Goal: Transaction & Acquisition: Purchase product/service

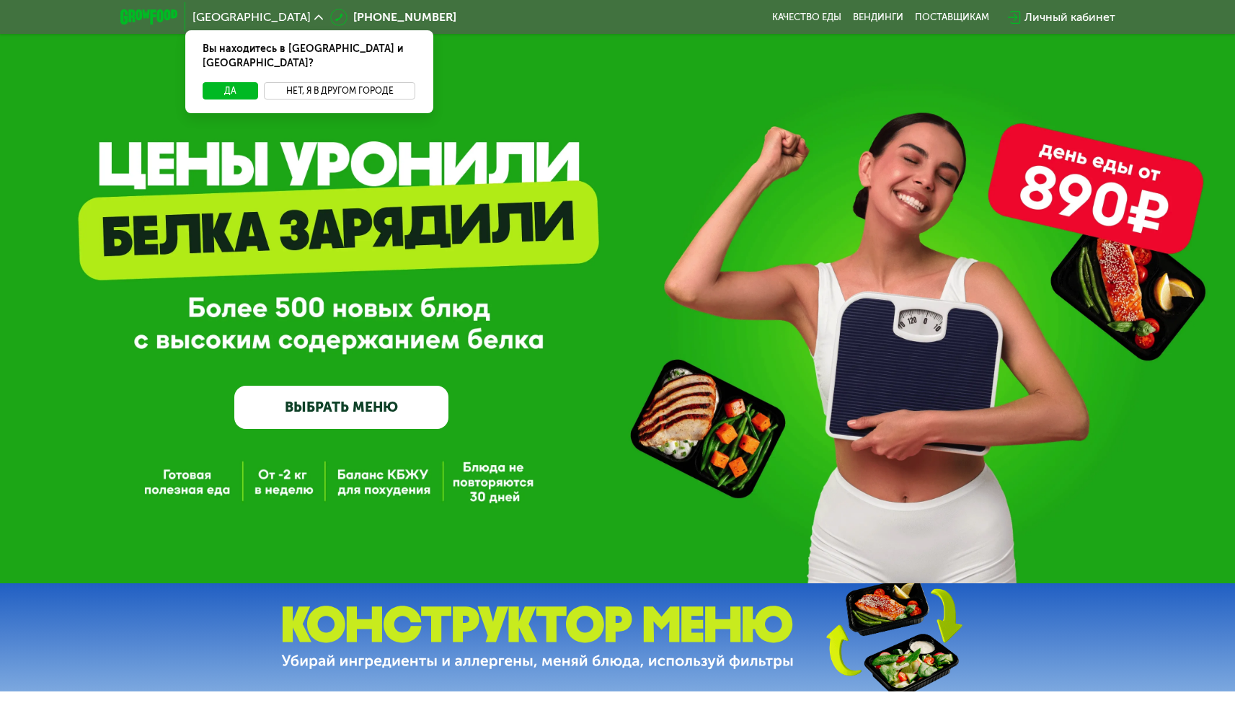
click at [394, 82] on button "Нет, я в другом городе" at bounding box center [340, 90] width 152 height 17
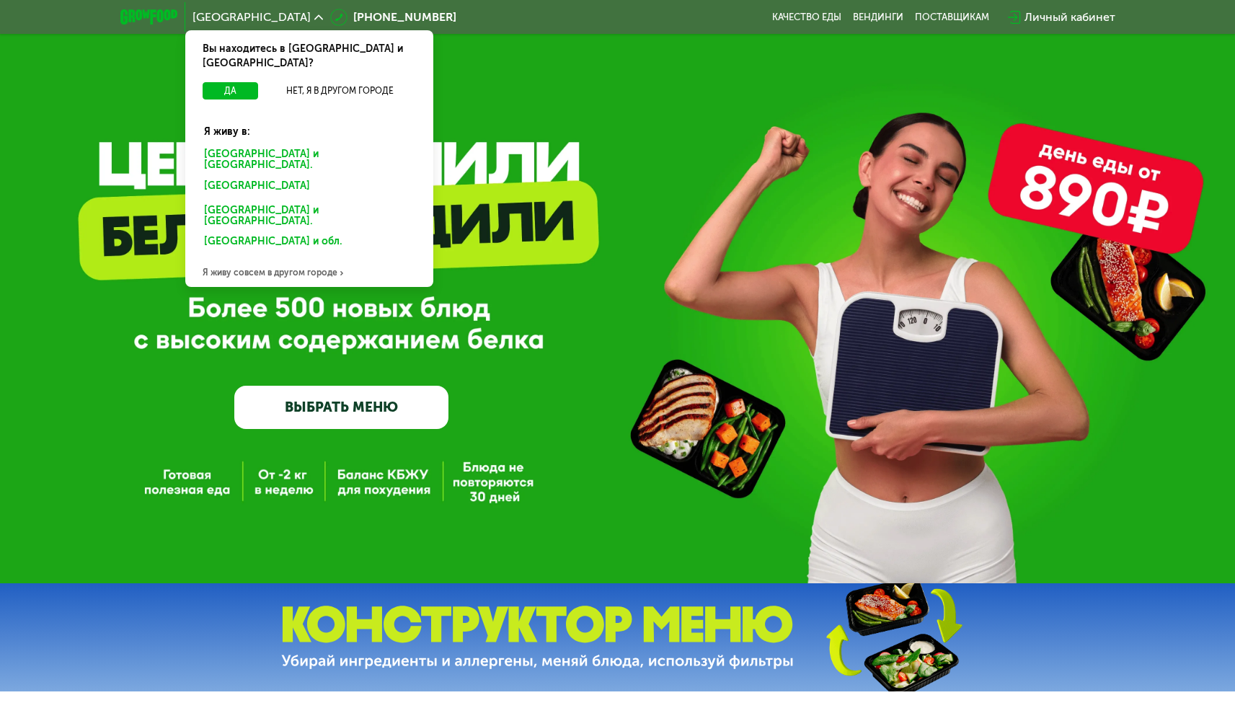
click at [498, 12] on div "[GEOGRAPHIC_DATA] Вы находитесь в [GEOGRAPHIC_DATA] и [GEOGRAPHIC_DATA]? Да Нет…" at bounding box center [618, 17] width 1010 height 32
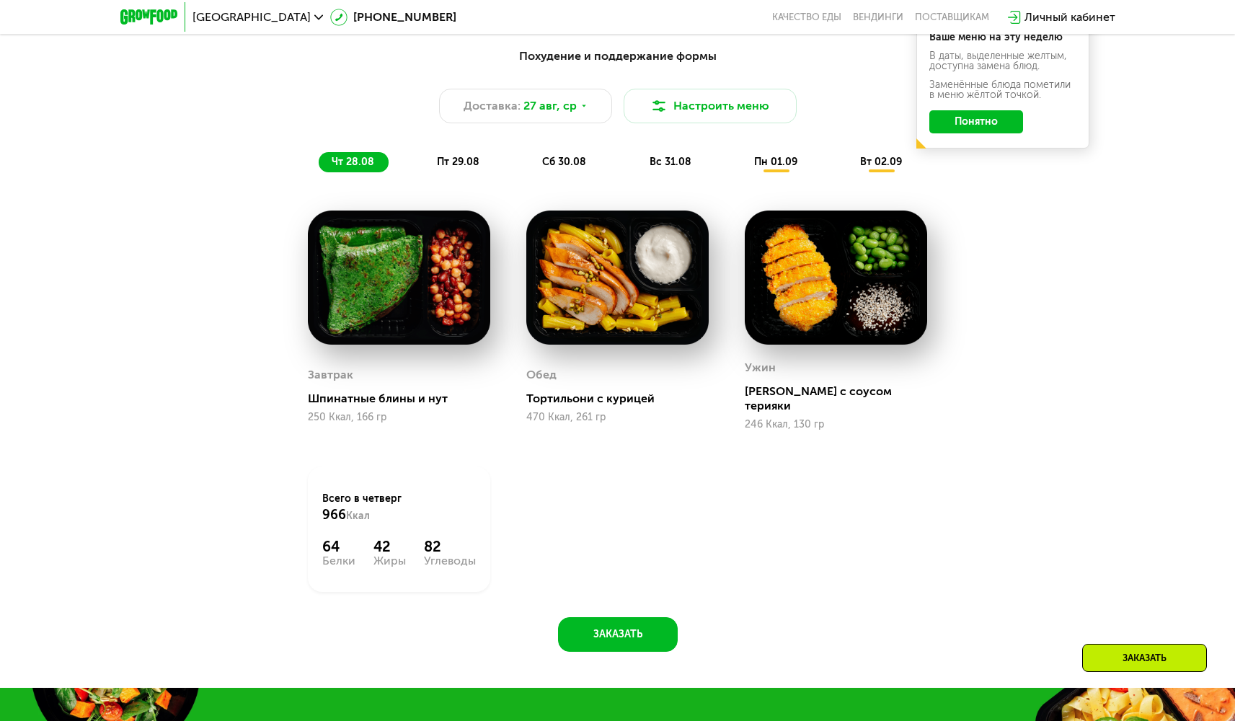
scroll to position [854, 0]
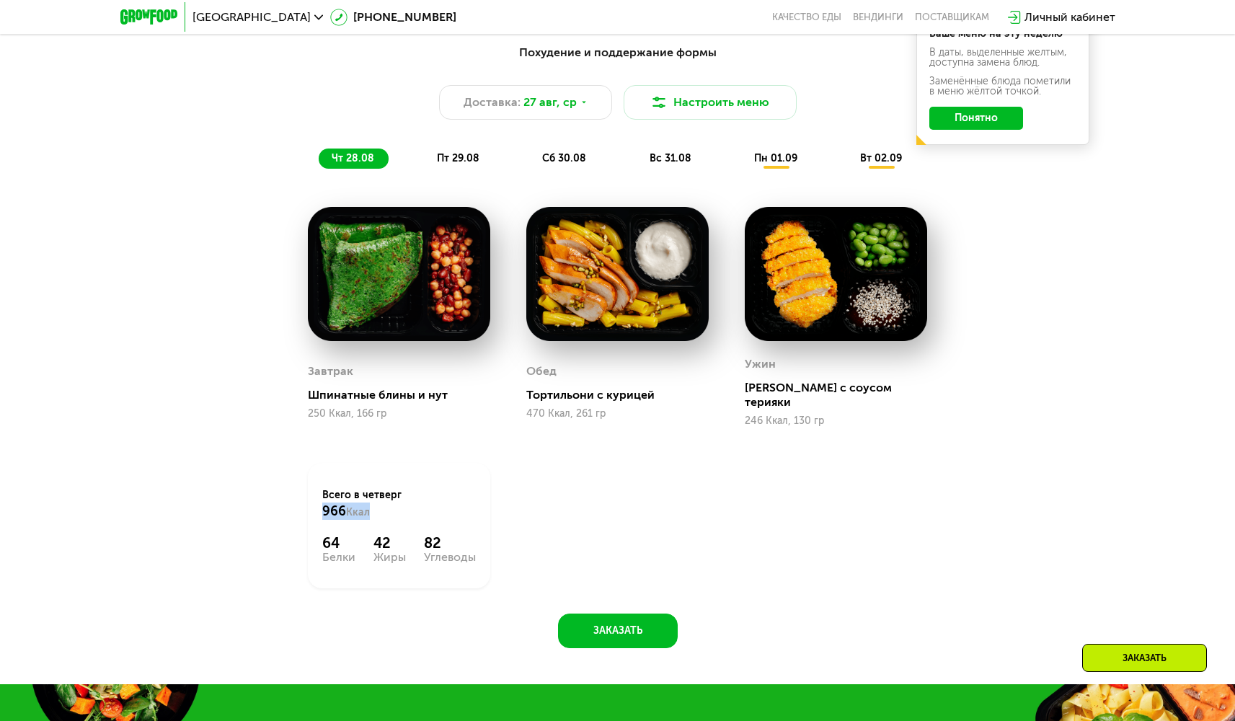
drag, startPoint x: 383, startPoint y: 506, endPoint x: 324, endPoint y: 505, distance: 58.4
click at [324, 505] on div "Всего в [DATE] 966 Ккал" at bounding box center [399, 504] width 154 height 32
click at [381, 495] on div "Всего в [DATE] 966 Ккал" at bounding box center [399, 504] width 154 height 32
drag, startPoint x: 380, startPoint y: 496, endPoint x: 310, endPoint y: 498, distance: 70.0
click at [310, 498] on div "Всего в [DATE] 966 Ккал 64 Белки 42 Жиры 82 Углеводы" at bounding box center [399, 525] width 182 height 125
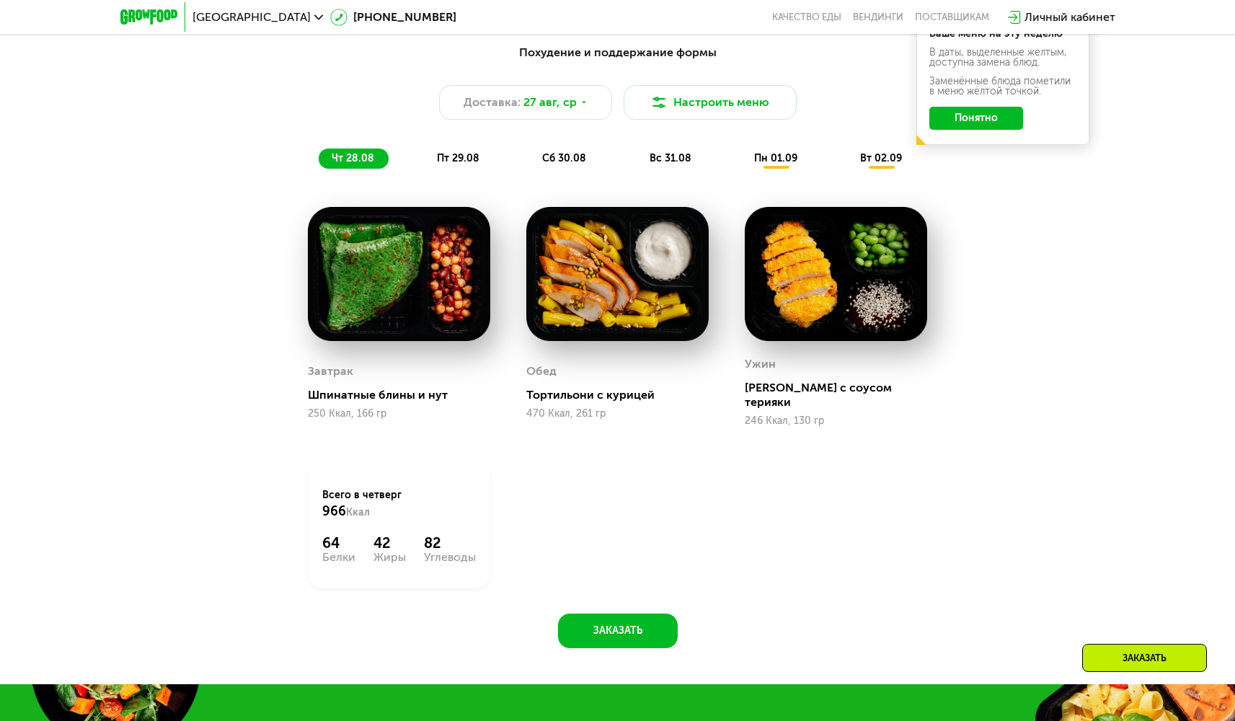
click at [348, 506] on span "Ккал" at bounding box center [358, 512] width 24 height 12
drag, startPoint x: 350, startPoint y: 527, endPoint x: 319, endPoint y: 532, distance: 31.4
click at [319, 532] on div "Всего в [DATE] 966 Ккал 64 Белки 42 Жиры 82 Углеводы" at bounding box center [399, 525] width 182 height 125
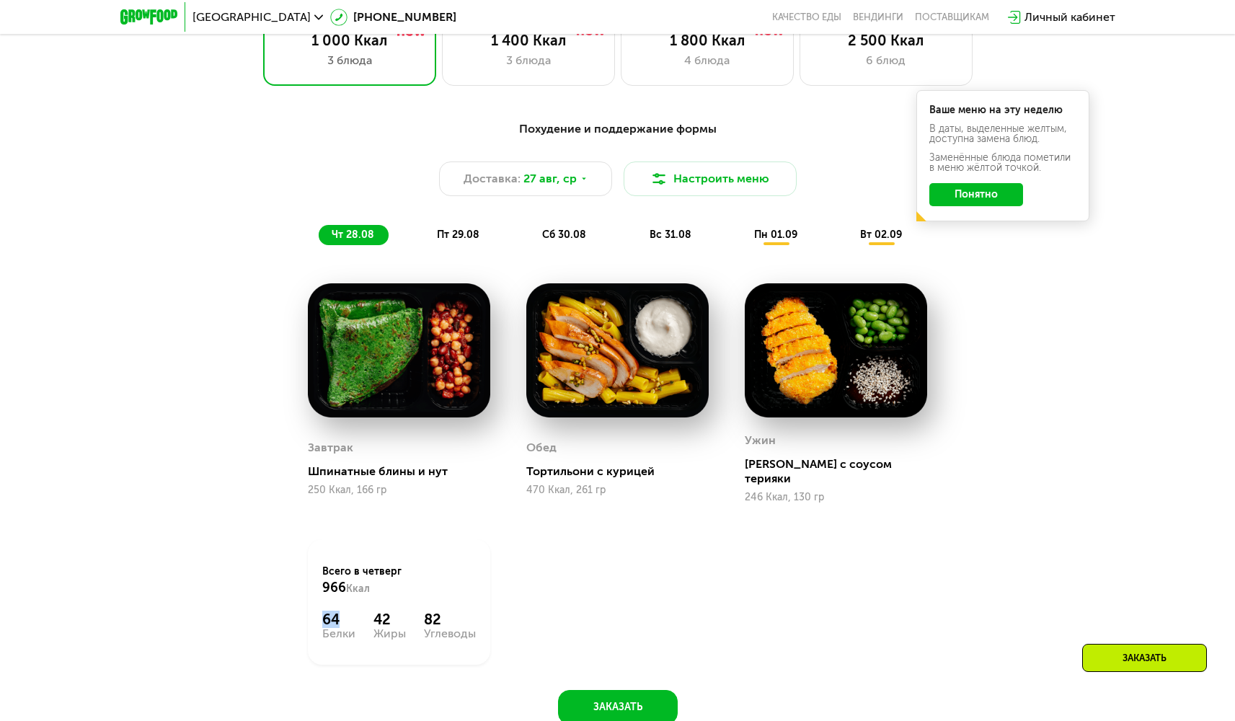
scroll to position [688, 0]
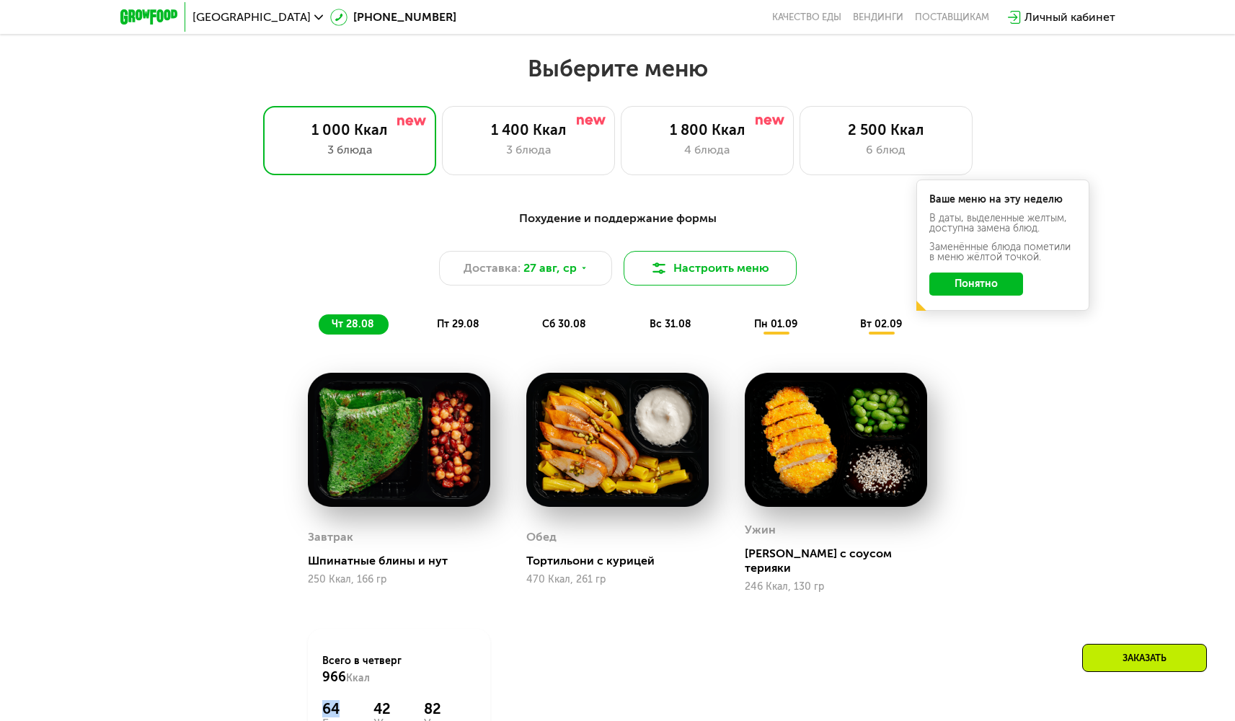
click at [687, 258] on button "Настроить меню" at bounding box center [710, 268] width 173 height 35
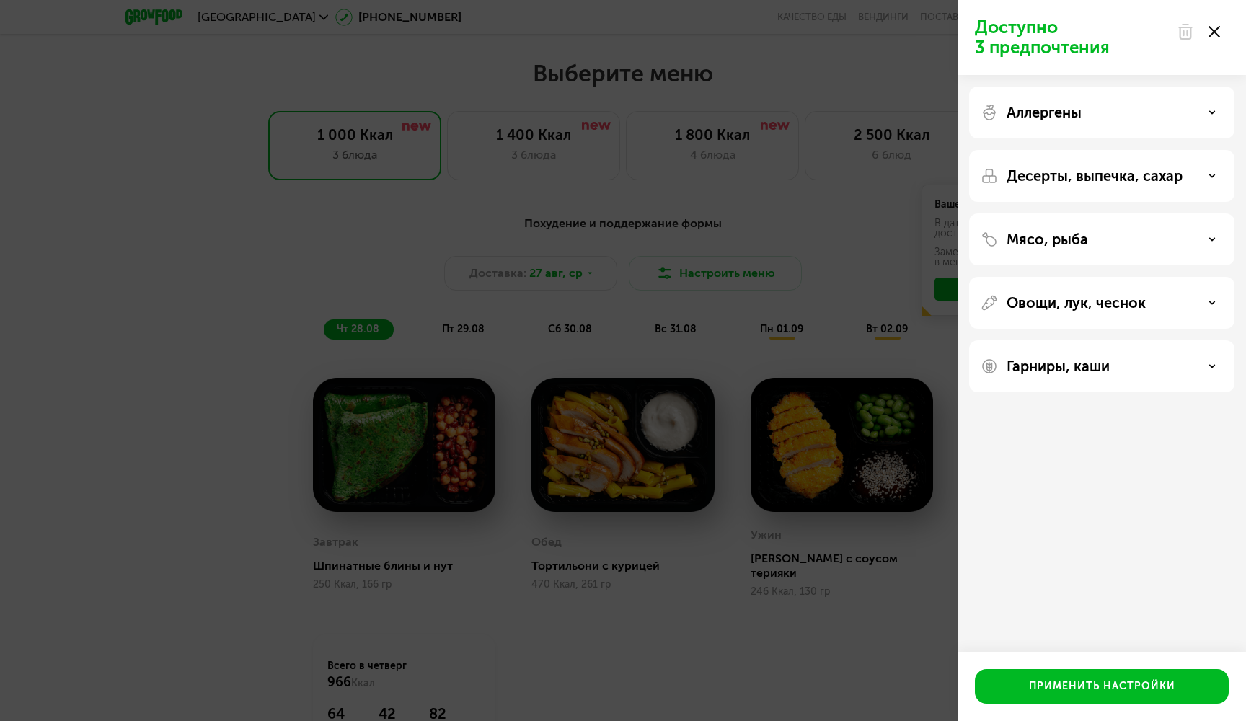
click at [898, 214] on div "Доступно 3 предпочтения Аллергены Десерты, выпечка, сахар Мясо, рыба Овощи, лук…" at bounding box center [623, 360] width 1246 height 721
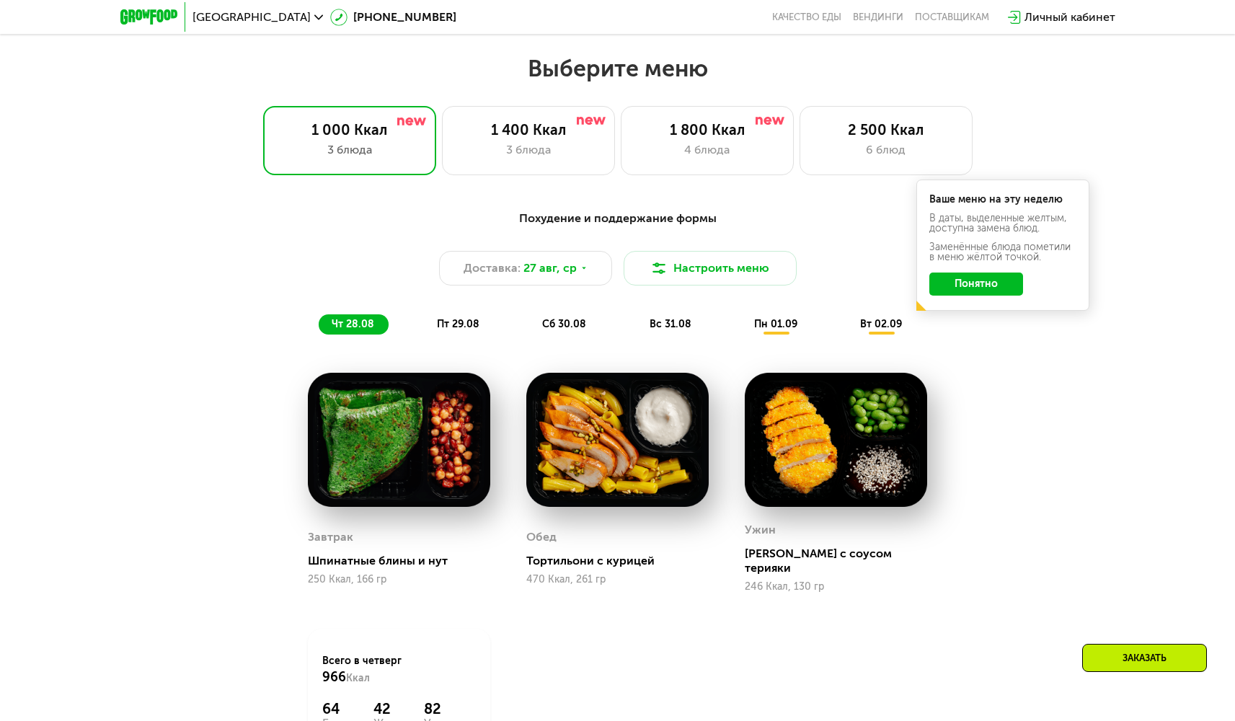
click at [955, 295] on button "Понятно" at bounding box center [977, 284] width 94 height 23
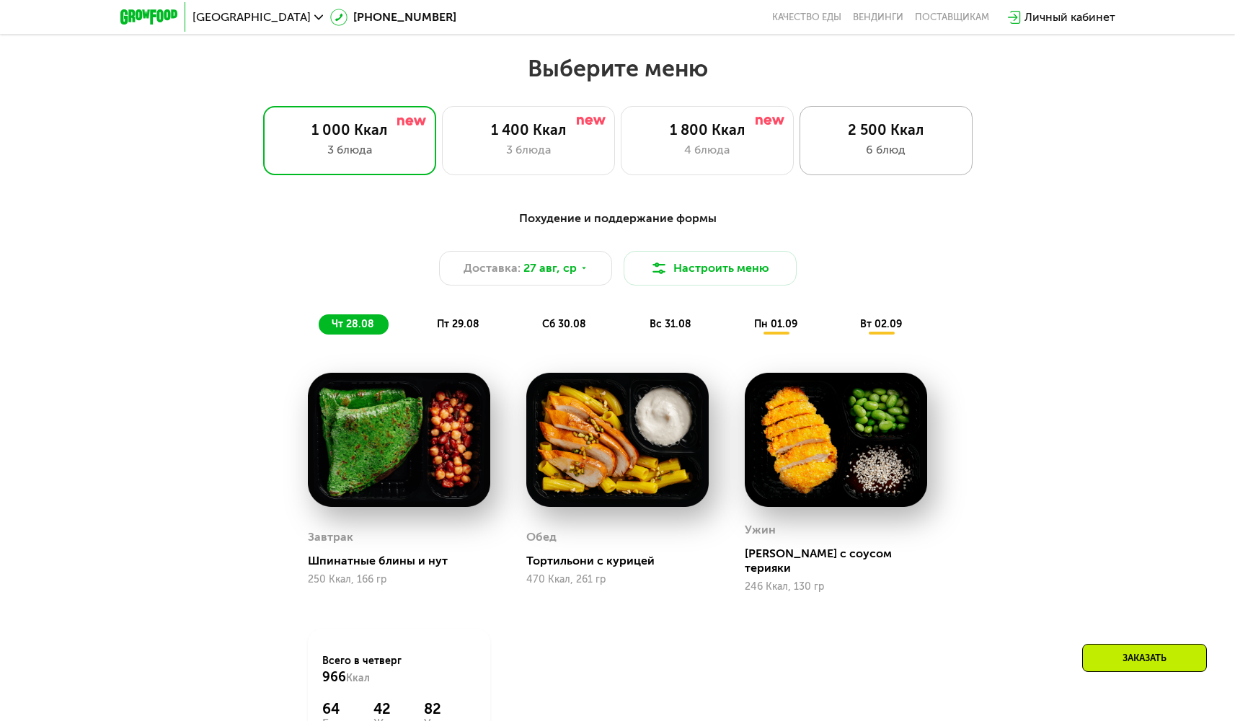
click at [858, 138] on div "2 500 Ккал" at bounding box center [886, 129] width 143 height 17
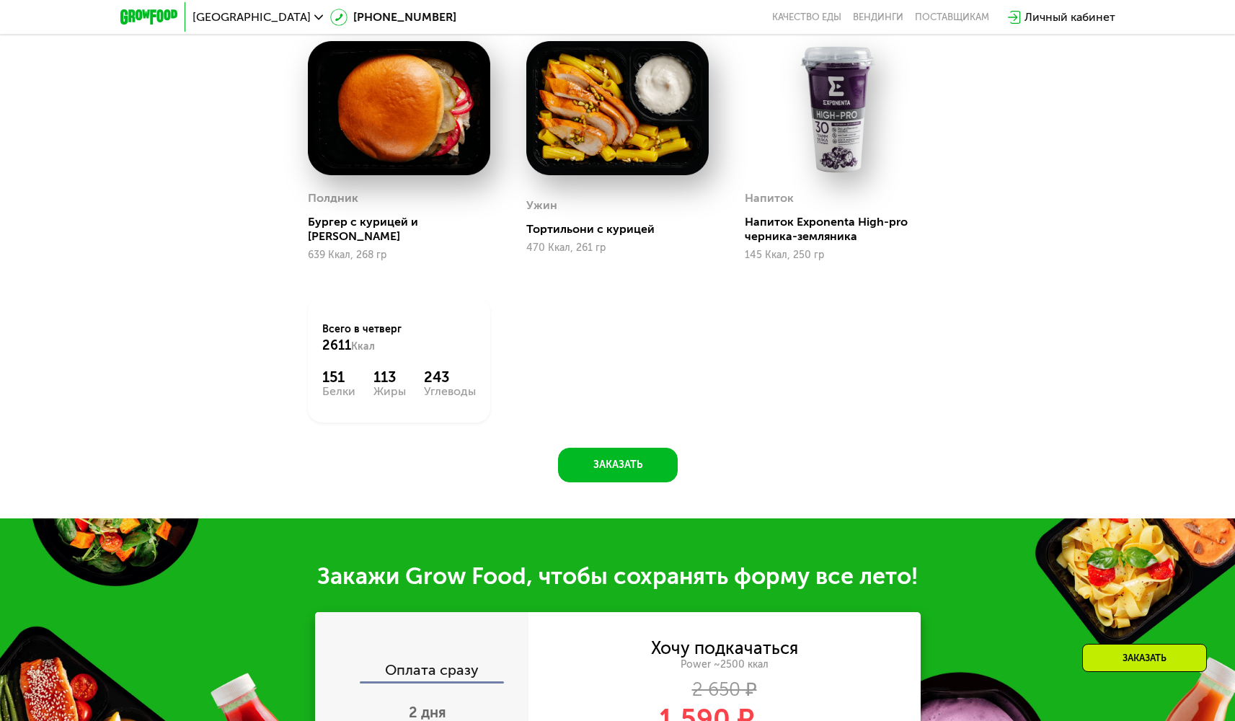
scroll to position [1222, 0]
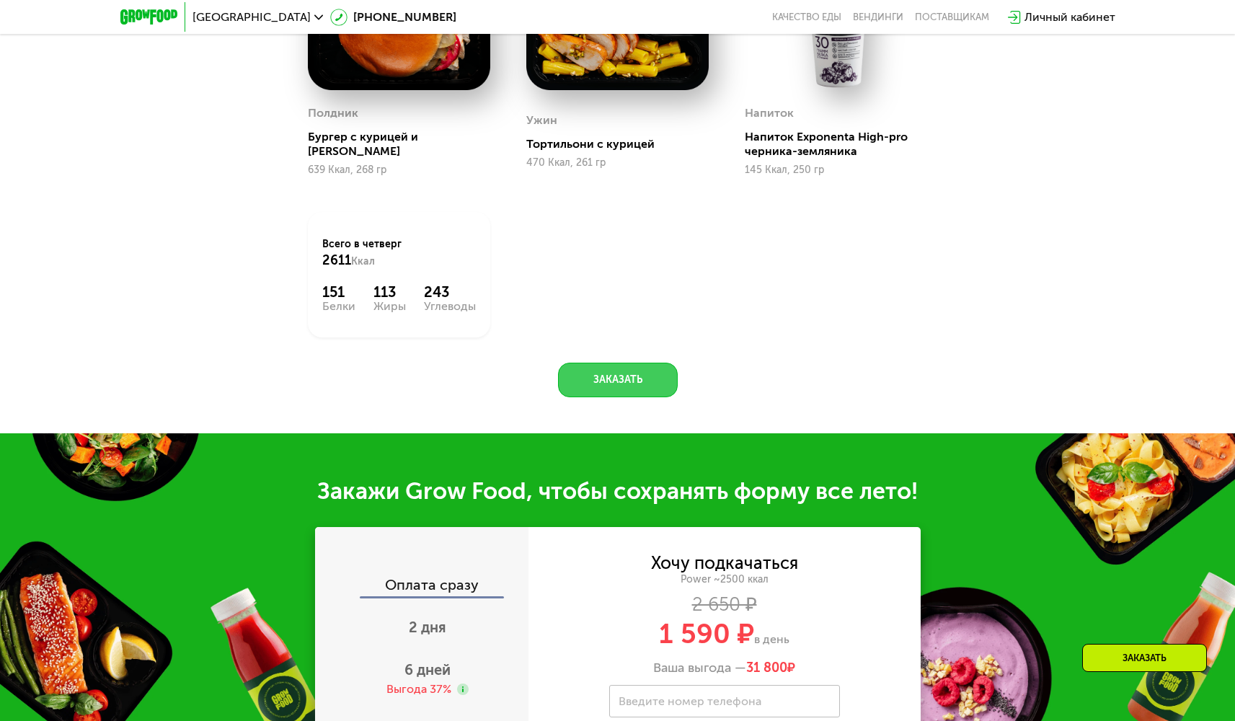
click at [643, 397] on button "Заказать" at bounding box center [618, 380] width 120 height 35
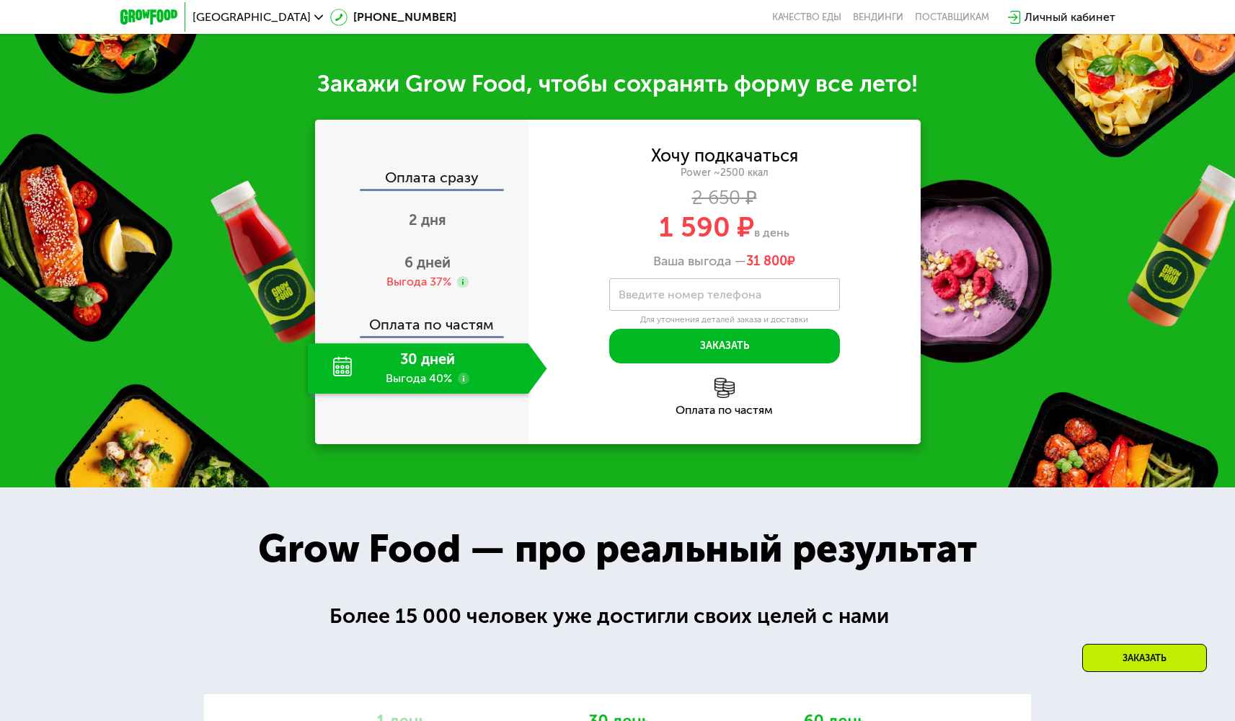
scroll to position [1783, 0]
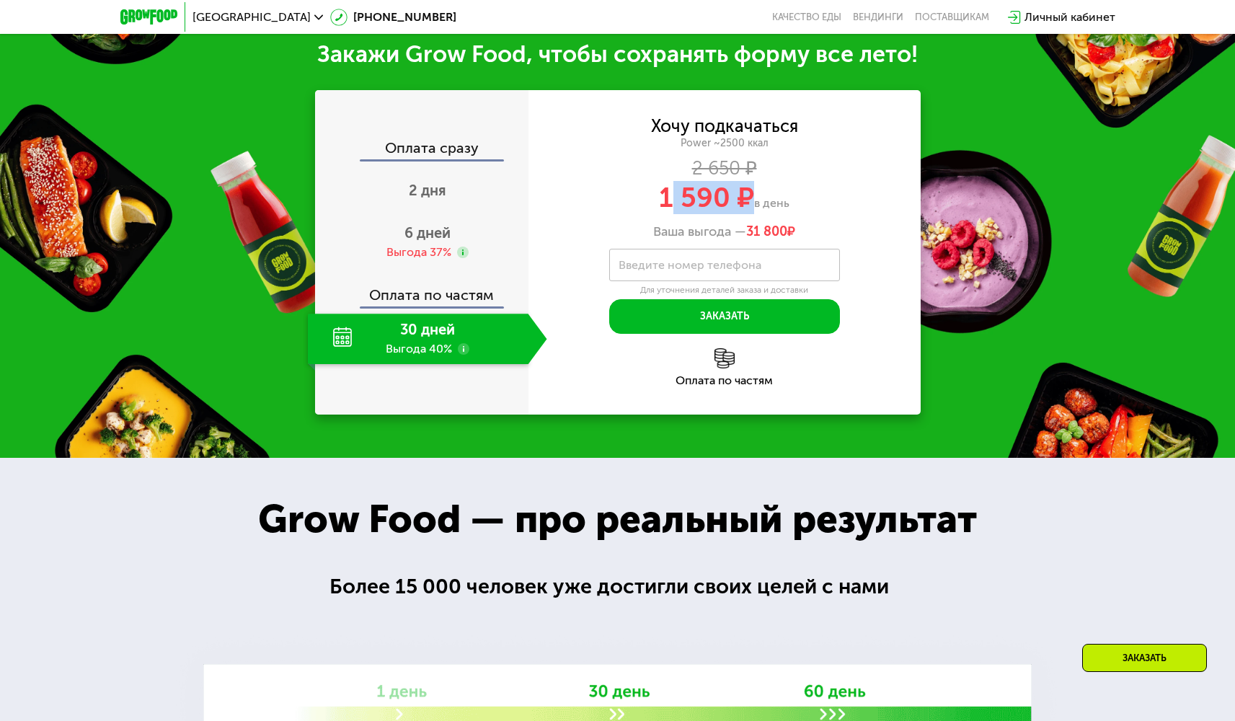
drag, startPoint x: 745, startPoint y: 203, endPoint x: 672, endPoint y: 206, distance: 72.9
click at [672, 206] on span "1 590 ₽" at bounding box center [706, 197] width 95 height 33
click at [734, 201] on span "1 590 ₽" at bounding box center [706, 197] width 95 height 33
drag, startPoint x: 748, startPoint y: 200, endPoint x: 669, endPoint y: 201, distance: 78.6
click at [669, 201] on span "1 590 ₽" at bounding box center [706, 197] width 95 height 33
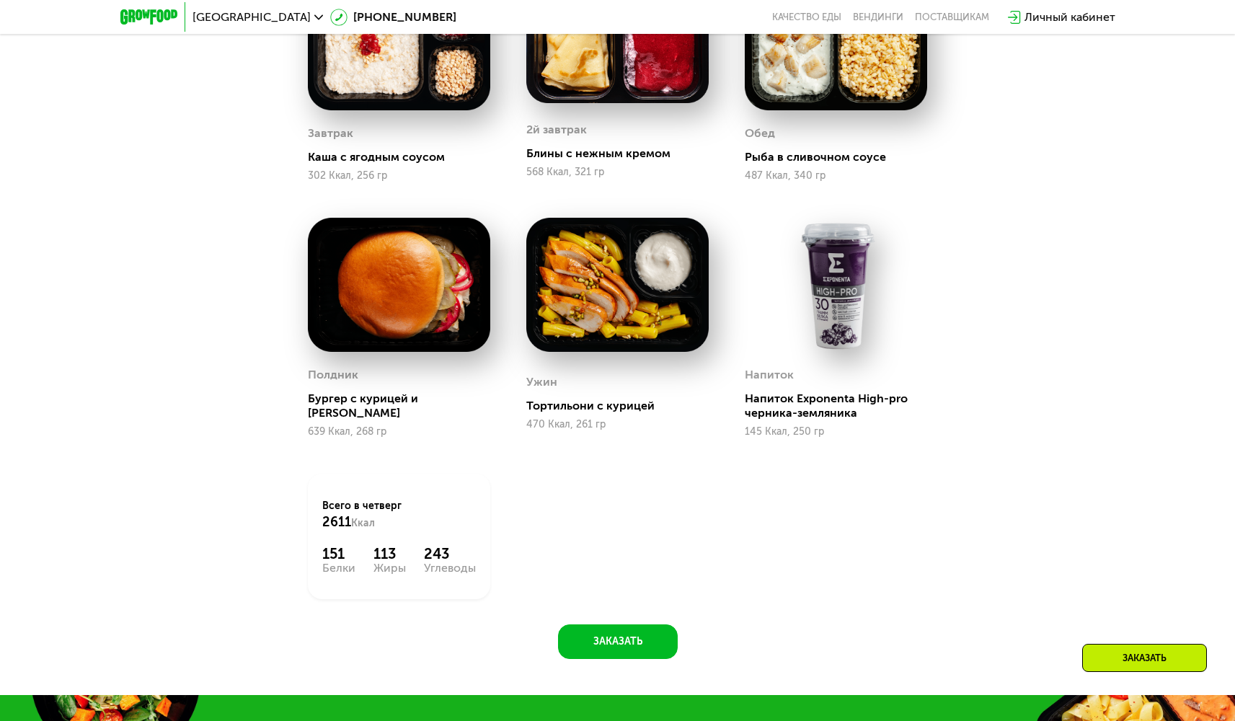
scroll to position [1111, 0]
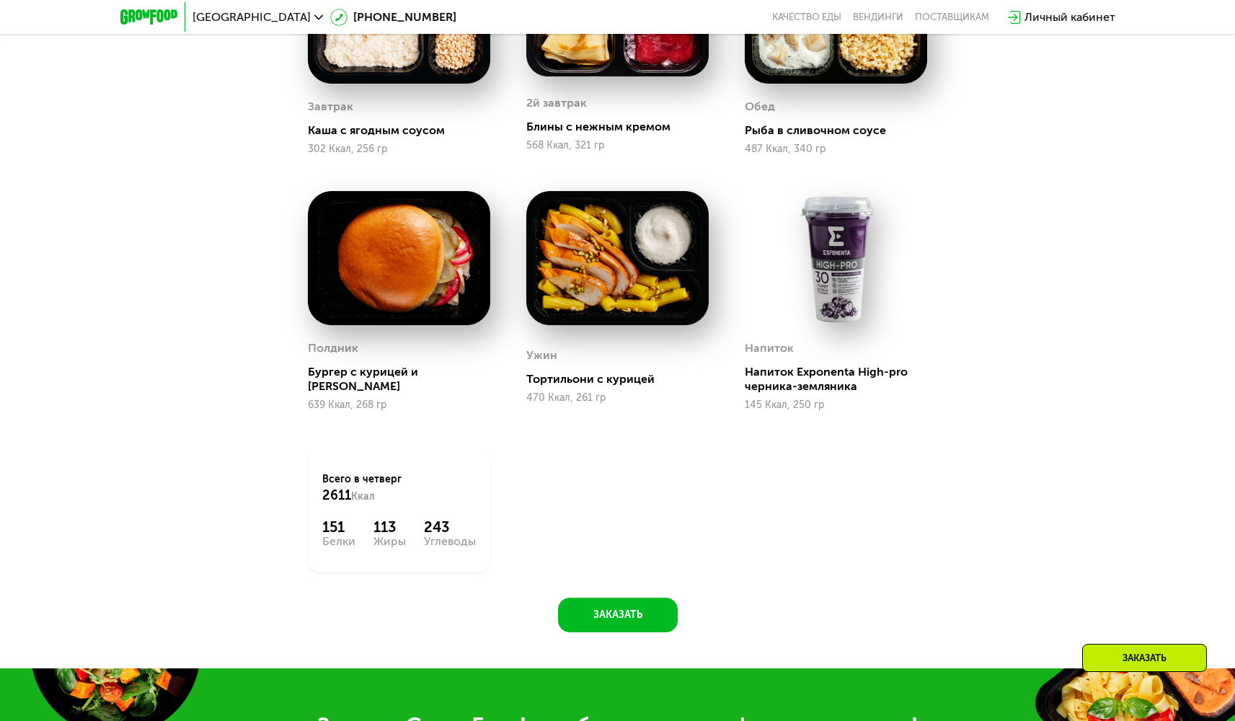
click at [446, 516] on div "Всего в [DATE] 2611 Ккал 151 Белки 113 Жиры 243 Углеводы" at bounding box center [399, 509] width 182 height 125
drag, startPoint x: 451, startPoint y: 523, endPoint x: 428, endPoint y: 523, distance: 23.8
click at [428, 523] on div "243" at bounding box center [450, 526] width 52 height 17
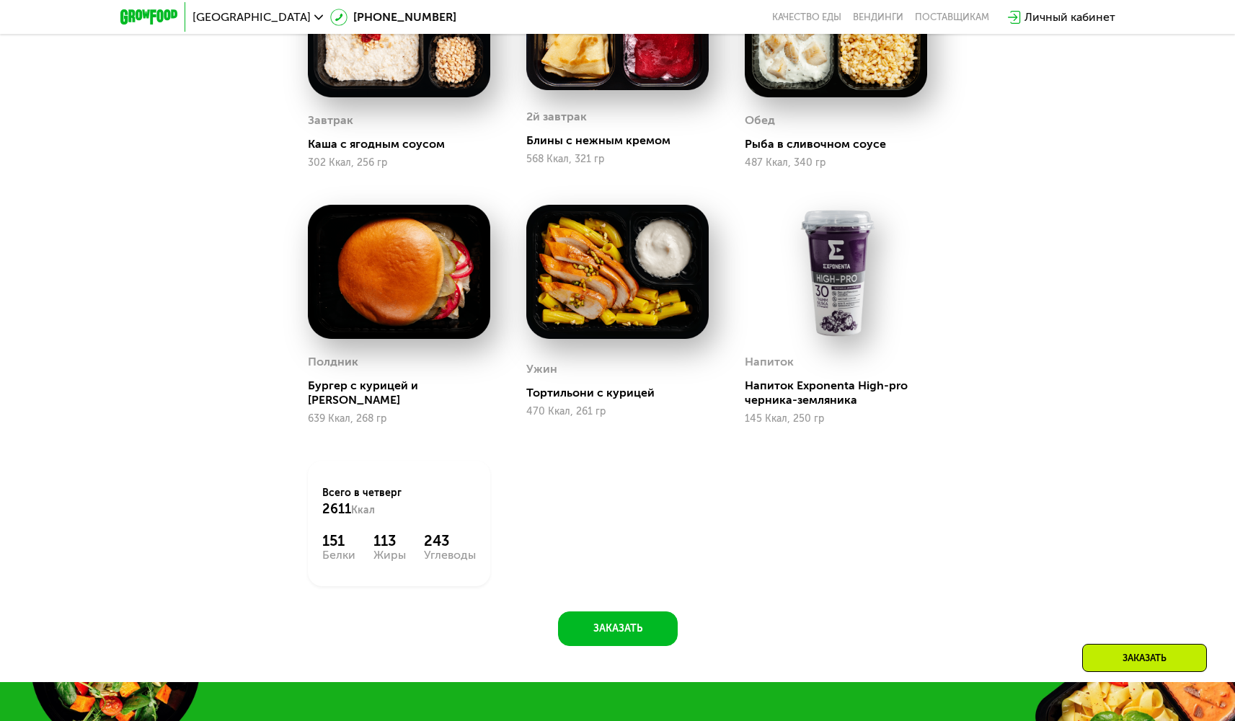
click at [477, 480] on div "Всего в [DATE] 2611 Ккал 151 Белки 113 Жиры 243 Углеводы" at bounding box center [399, 523] width 182 height 125
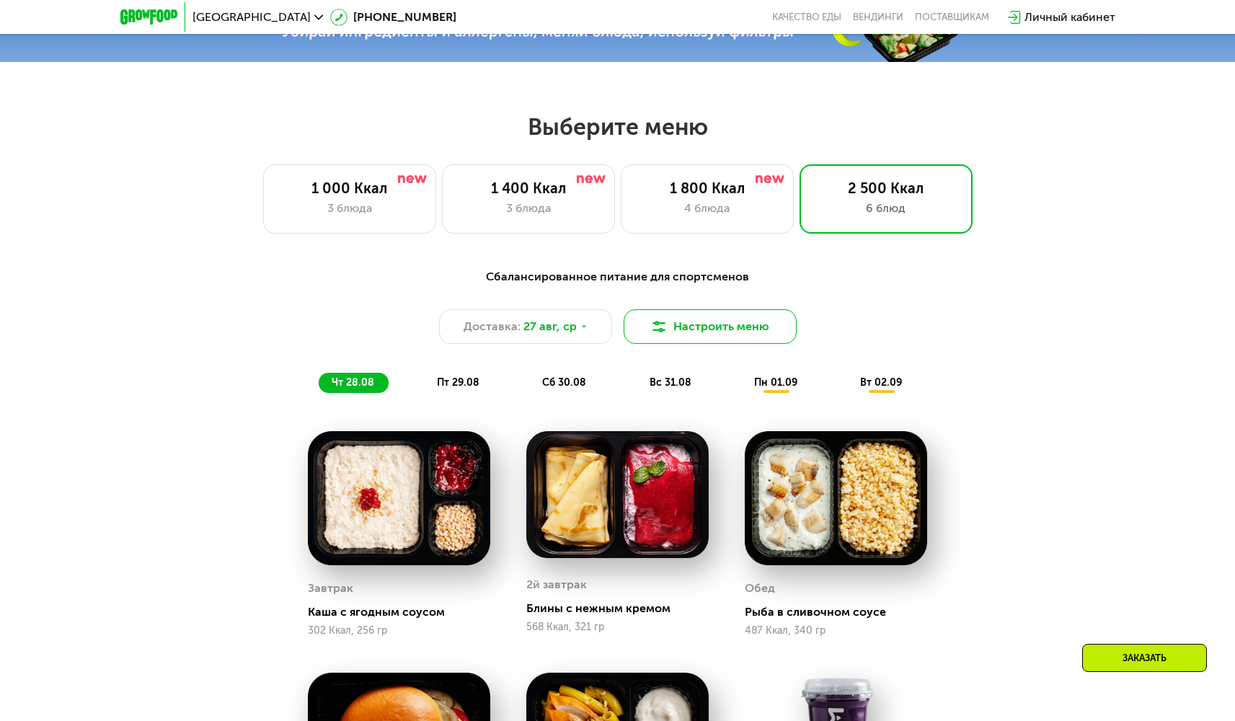
scroll to position [622, 0]
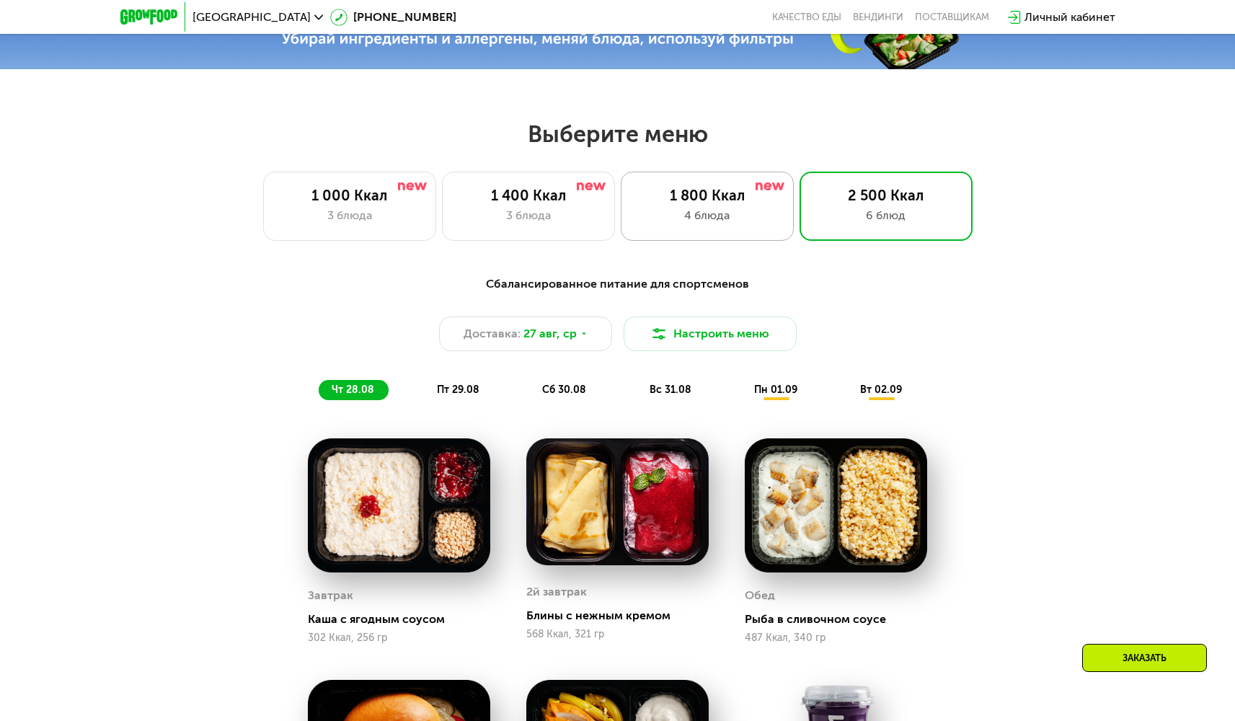
click at [719, 219] on div "4 блюда" at bounding box center [707, 215] width 143 height 17
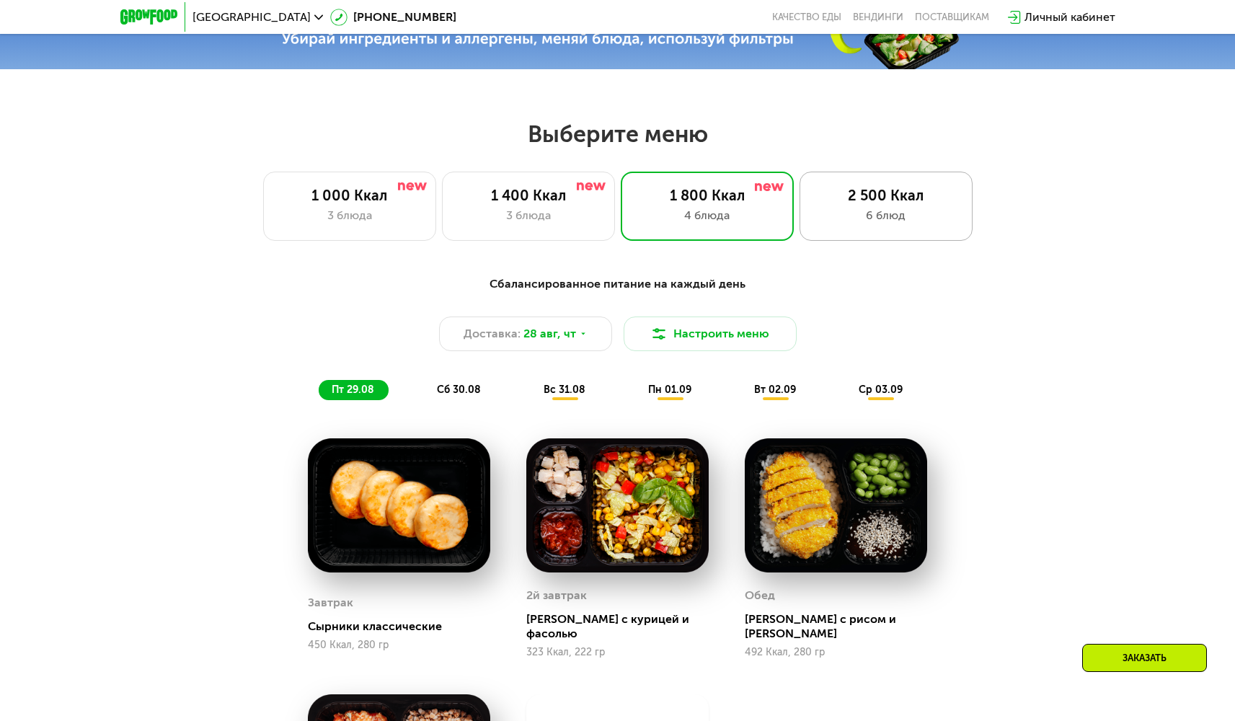
click at [857, 216] on div "6 блюд" at bounding box center [886, 215] width 143 height 17
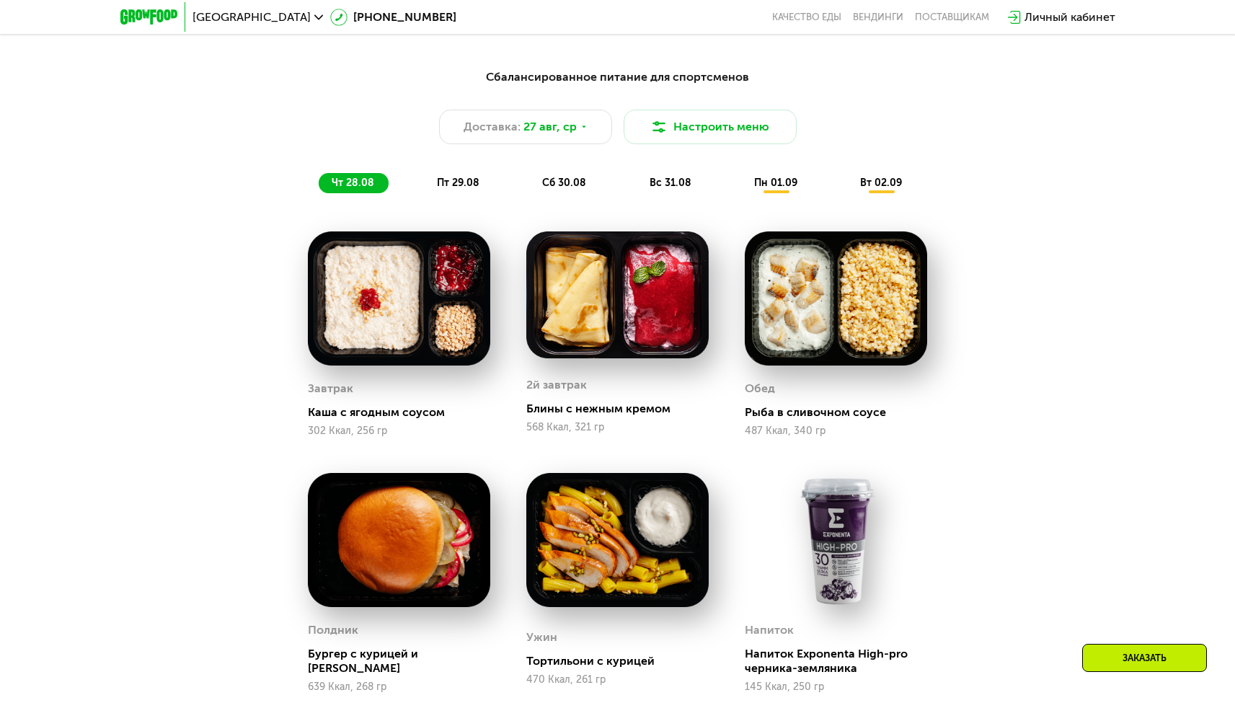
scroll to position [826, 0]
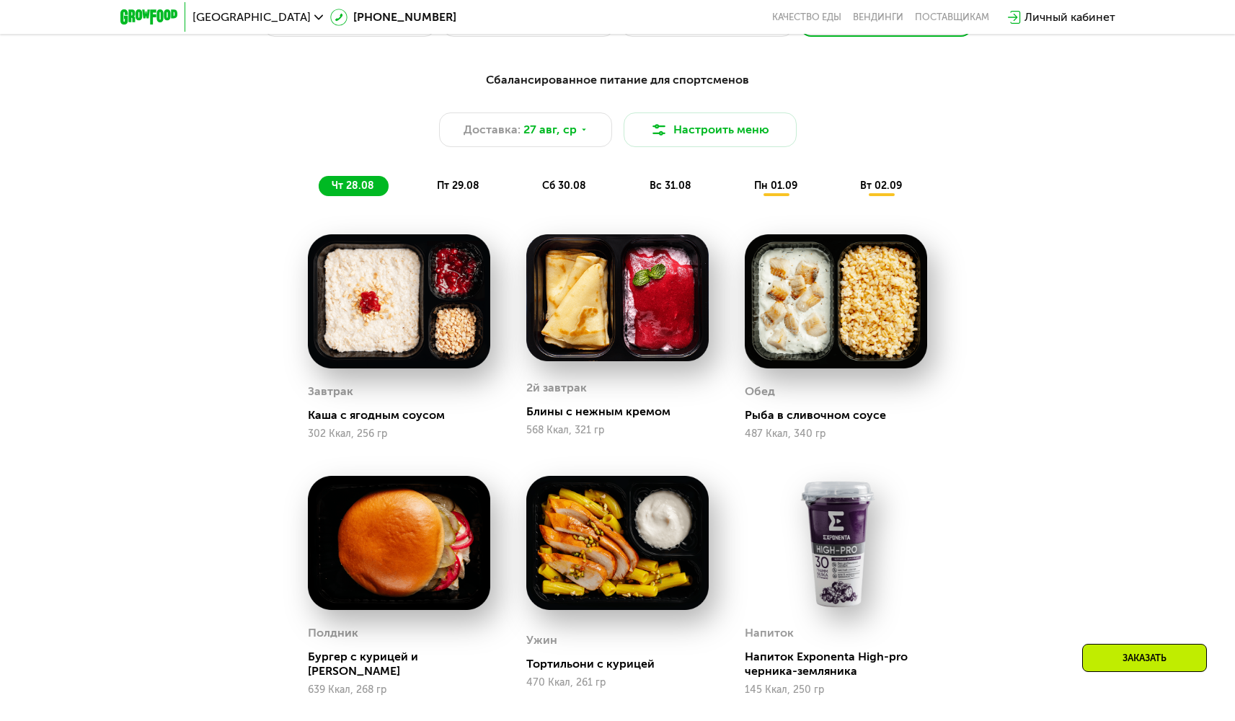
click at [468, 190] on span "пт 29.08" at bounding box center [458, 186] width 43 height 12
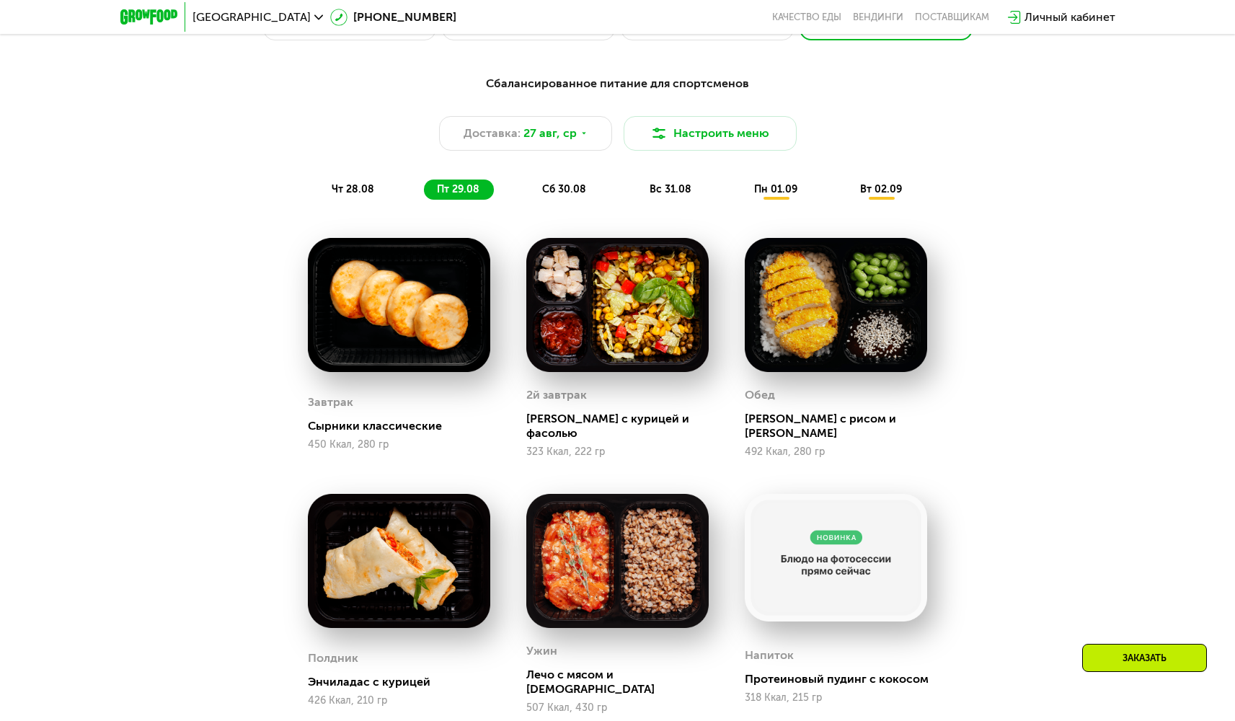
scroll to position [757, 0]
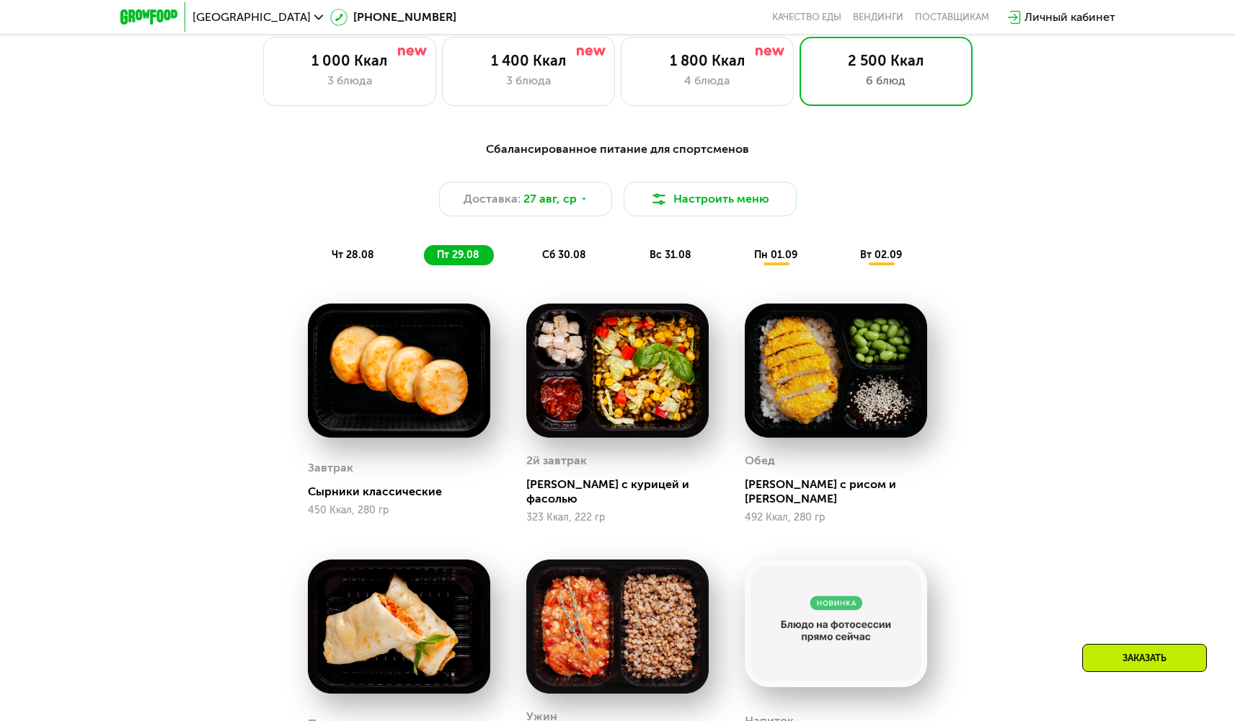
click at [637, 251] on div "сб 30.08" at bounding box center [671, 255] width 69 height 20
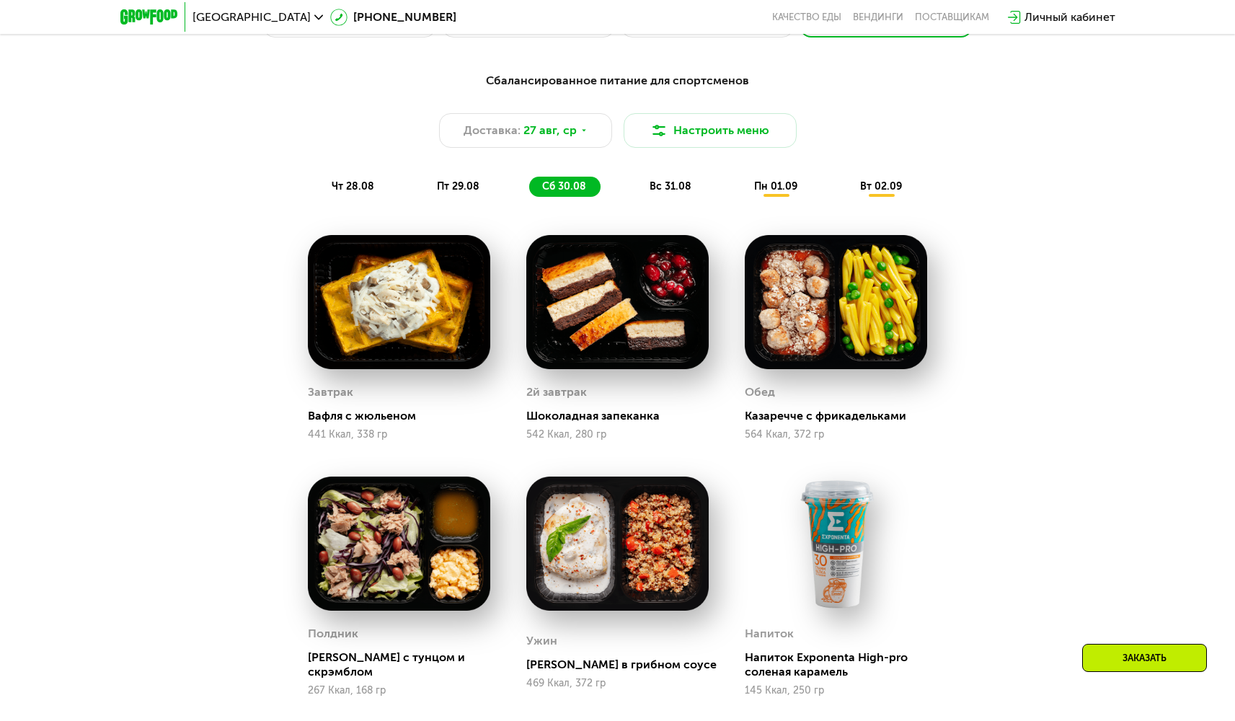
scroll to position [782, 0]
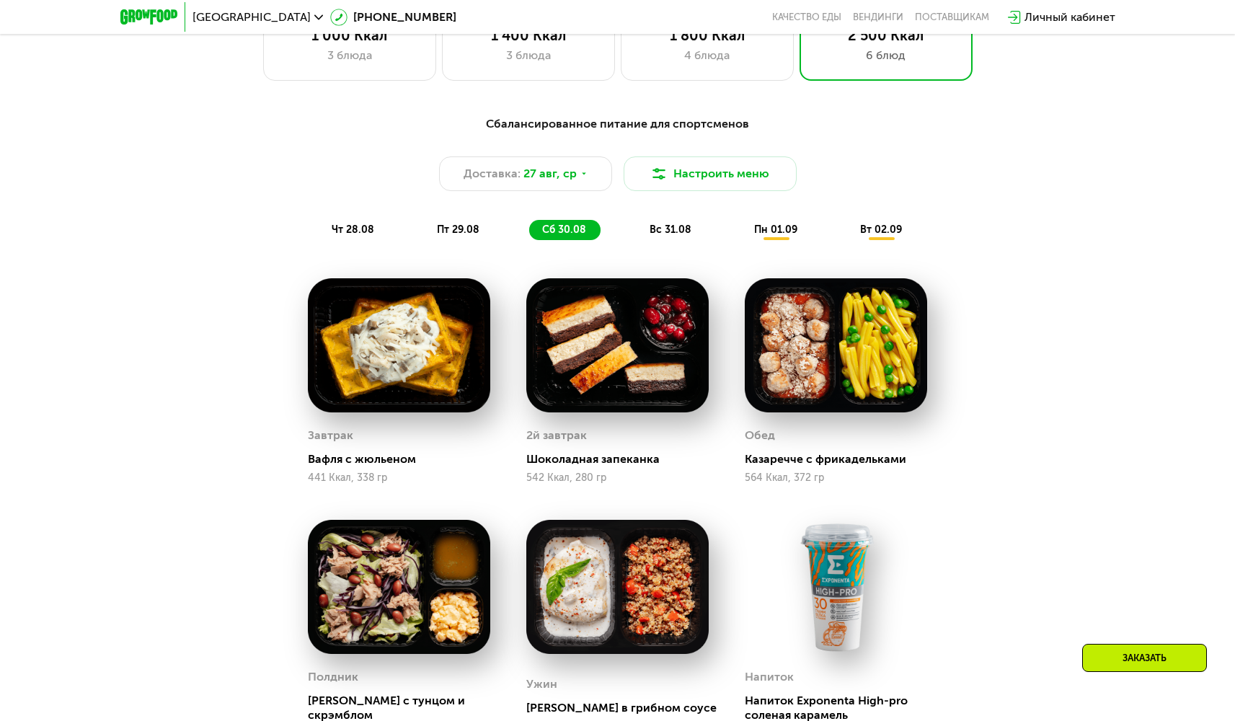
click at [652, 234] on span "вс 31.08" at bounding box center [671, 230] width 42 height 12
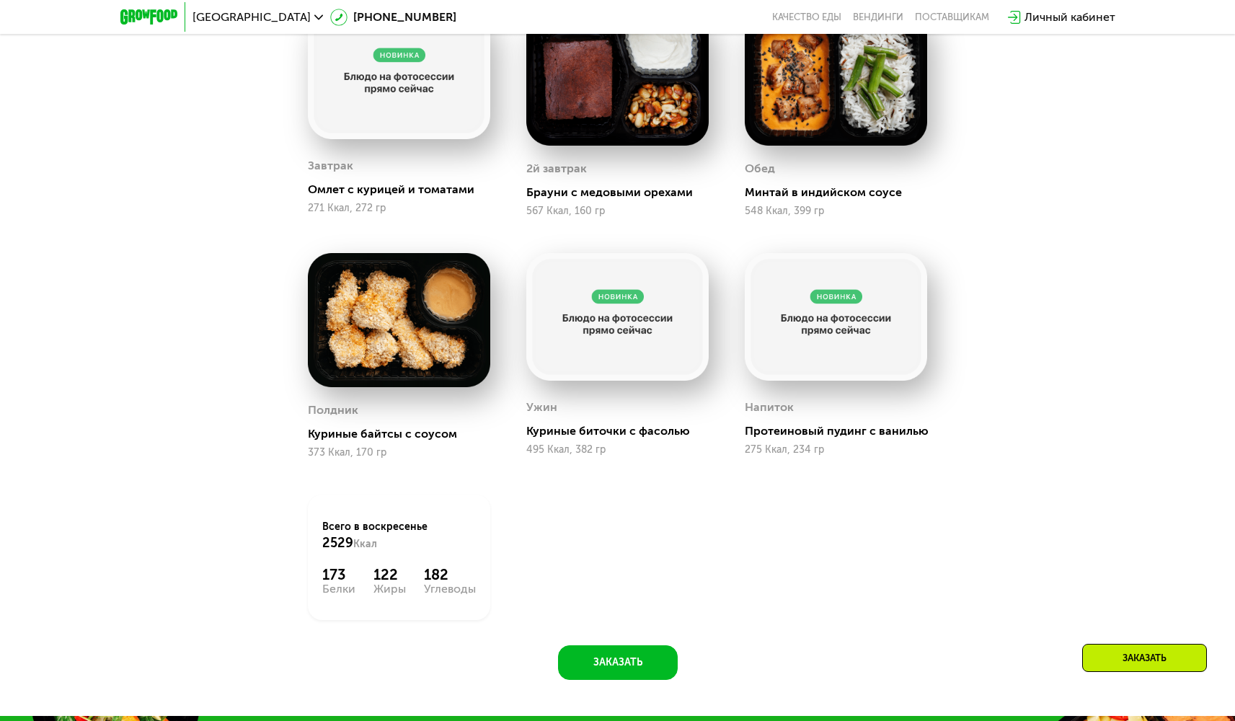
scroll to position [920, 0]
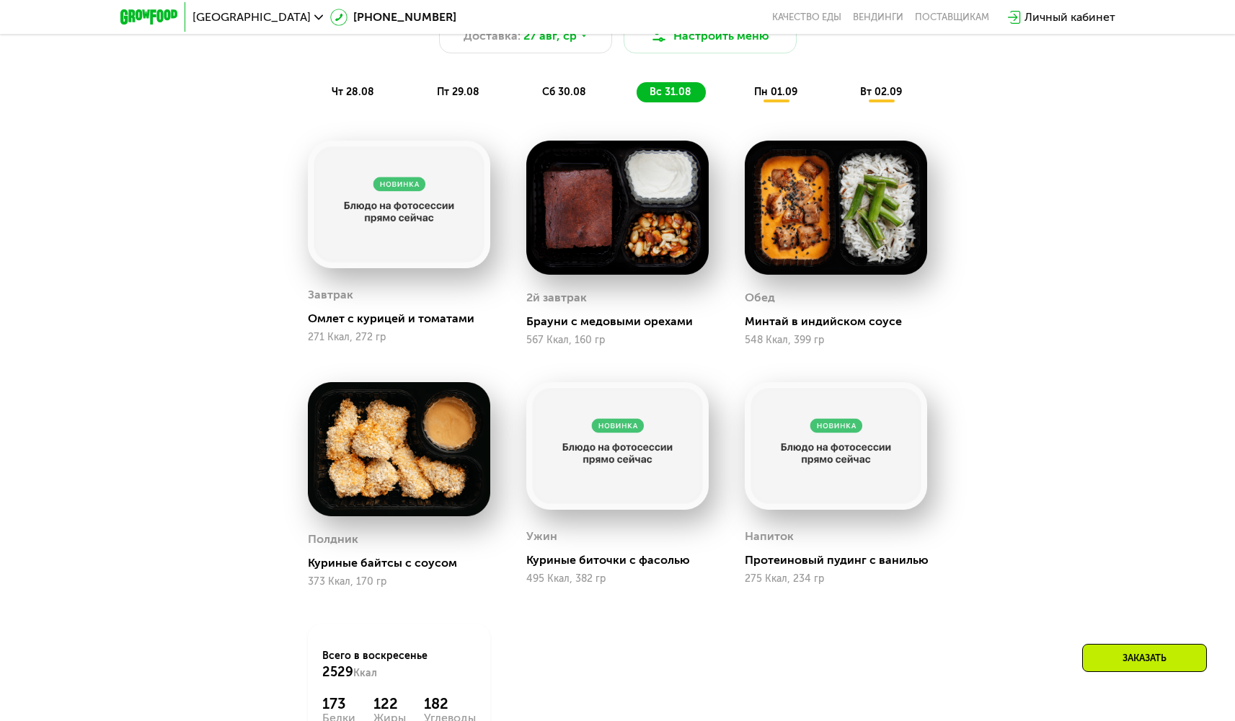
click at [772, 98] on span "пн 01.09" at bounding box center [775, 92] width 43 height 12
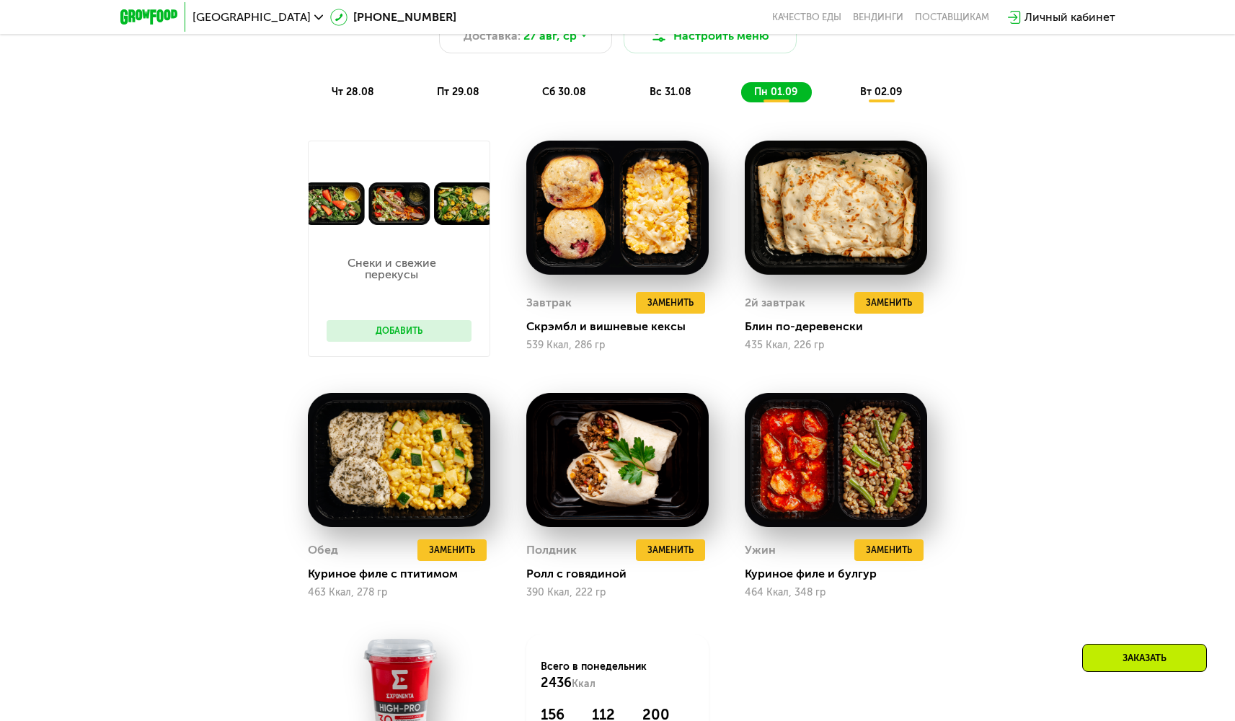
click at [865, 87] on div "вт 02.09" at bounding box center [881, 92] width 69 height 20
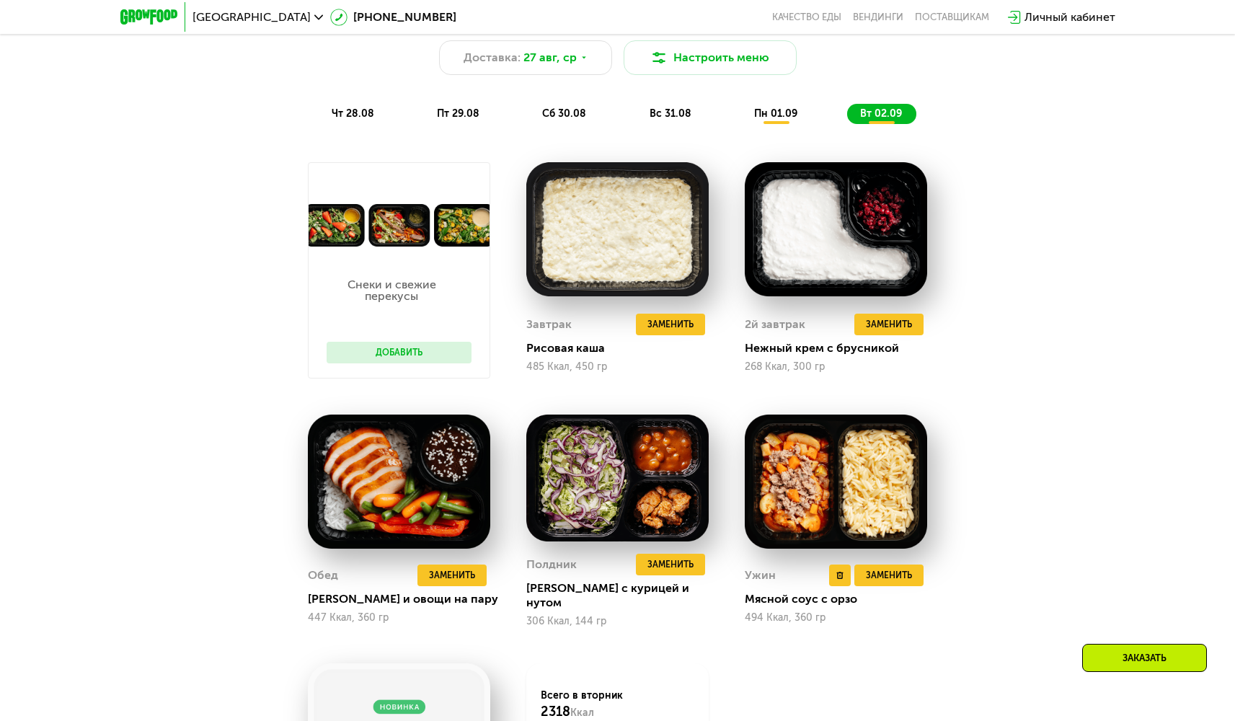
scroll to position [832, 0]
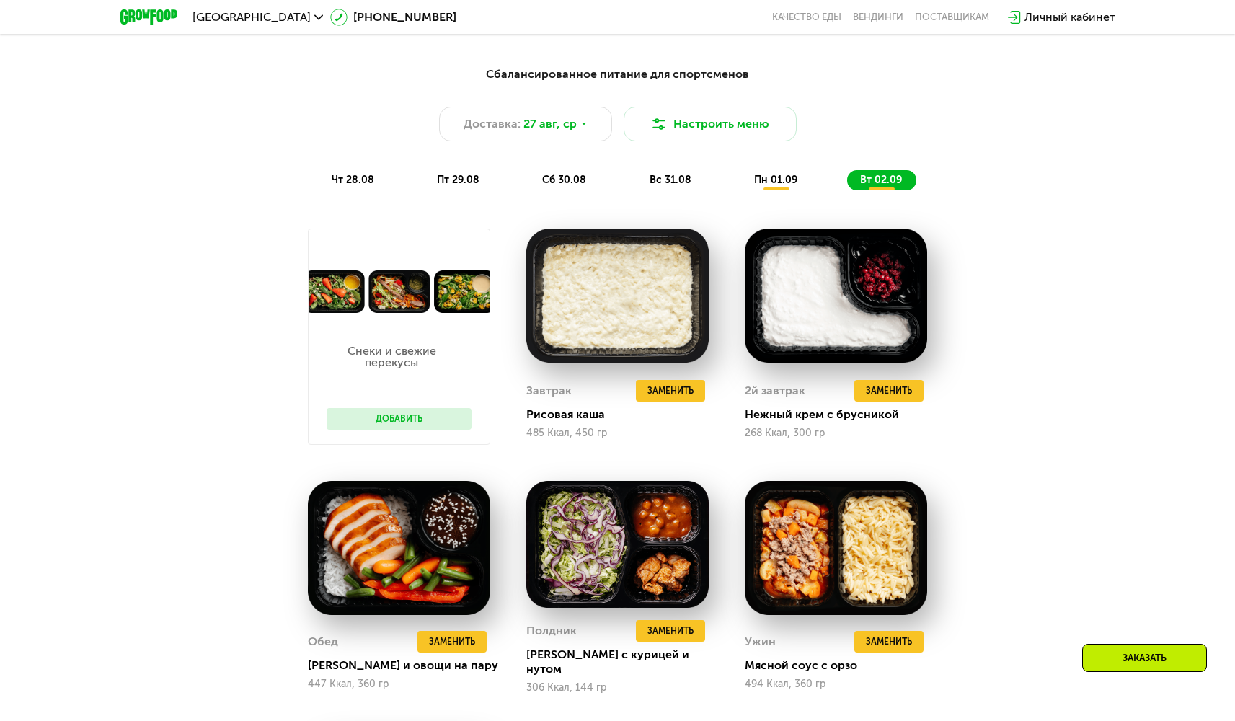
click at [468, 184] on span "пт 29.08" at bounding box center [458, 180] width 43 height 12
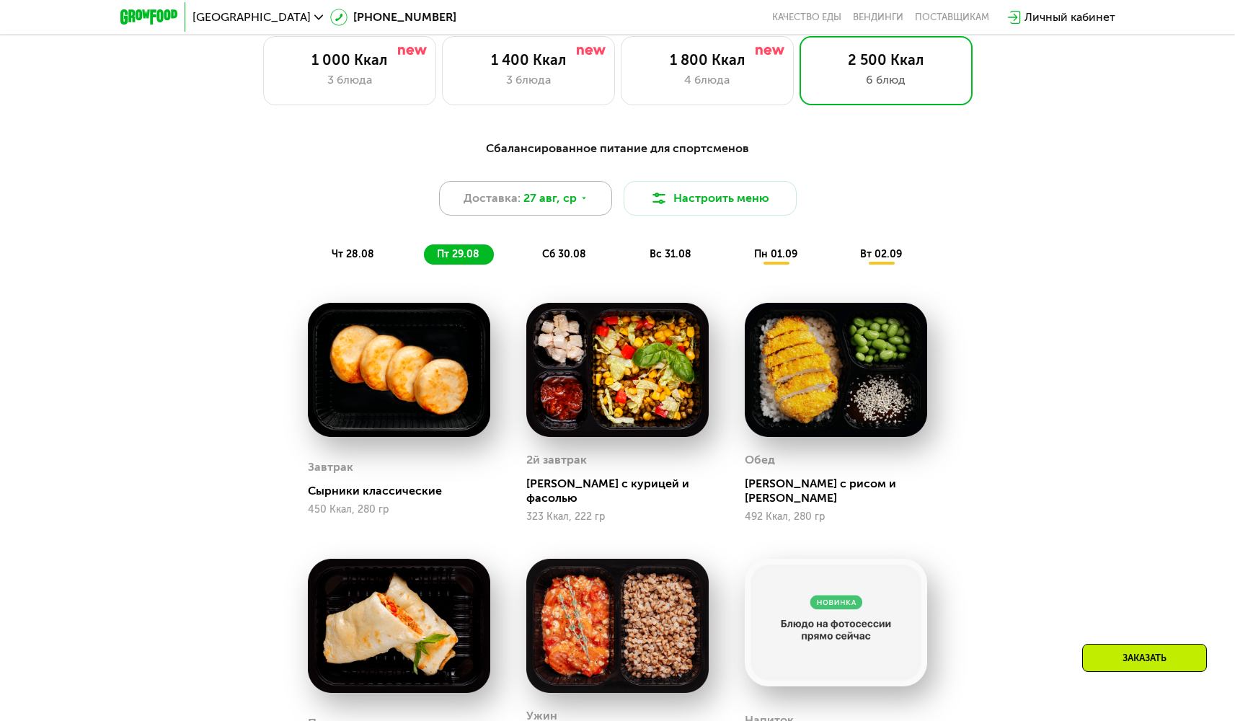
scroll to position [779, 0]
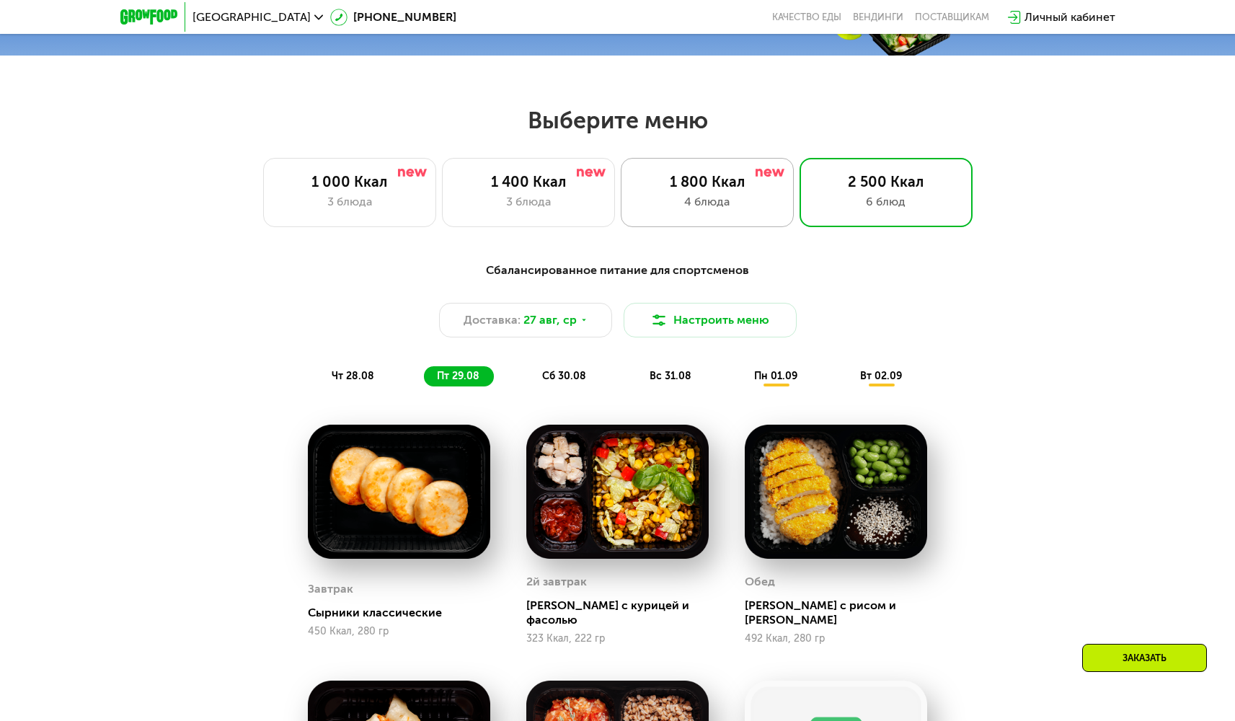
click at [800, 196] on div "1 800 Ккал 4 блюда" at bounding box center [886, 192] width 173 height 69
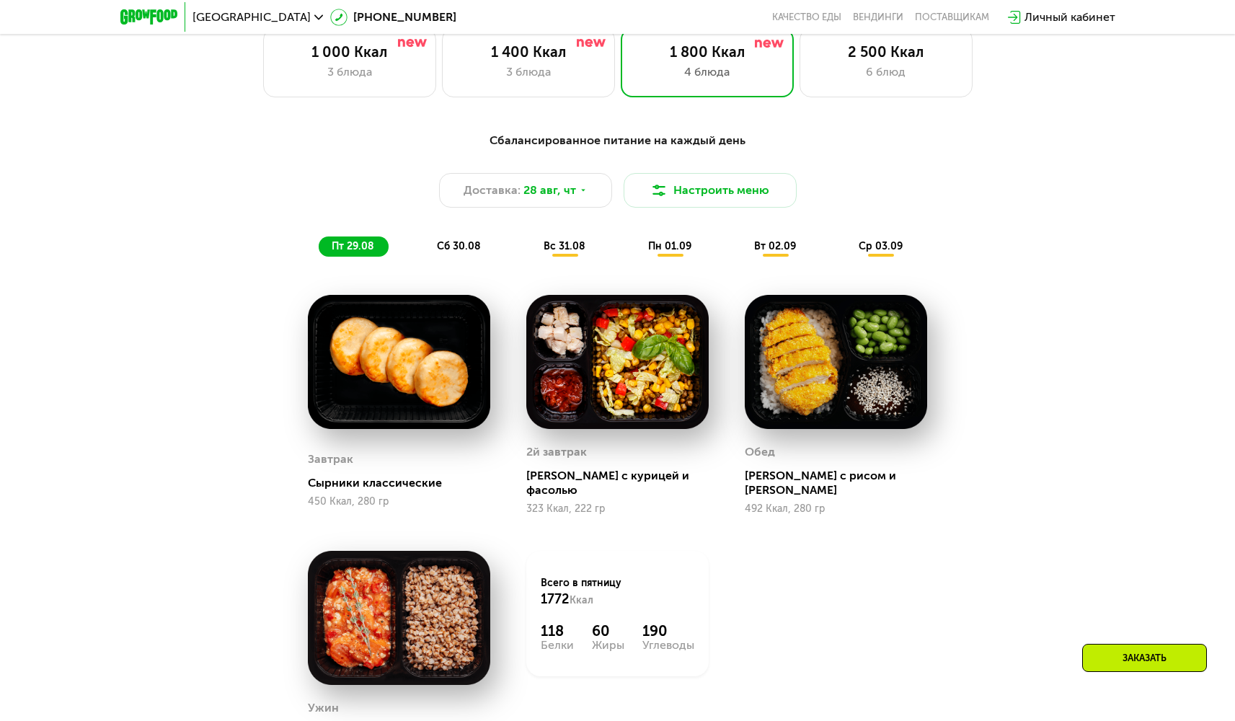
scroll to position [763, 0]
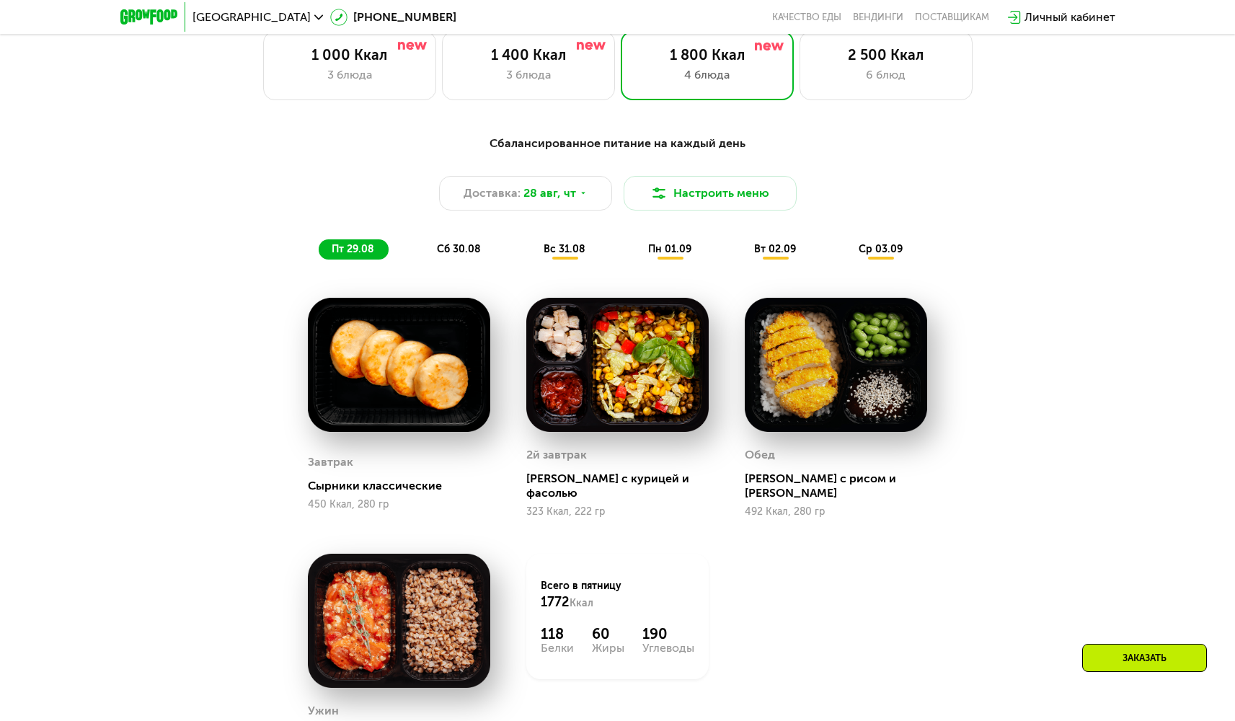
click at [450, 255] on span "сб 30.08" at bounding box center [459, 249] width 44 height 12
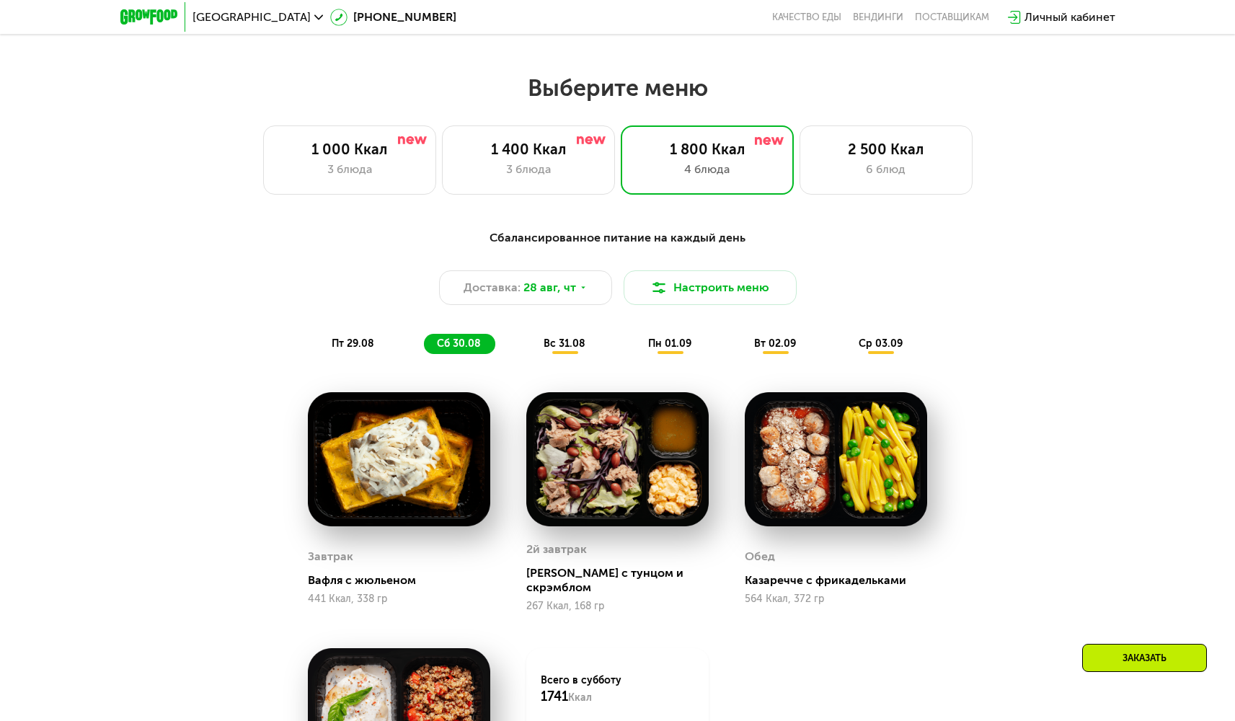
scroll to position [660, 0]
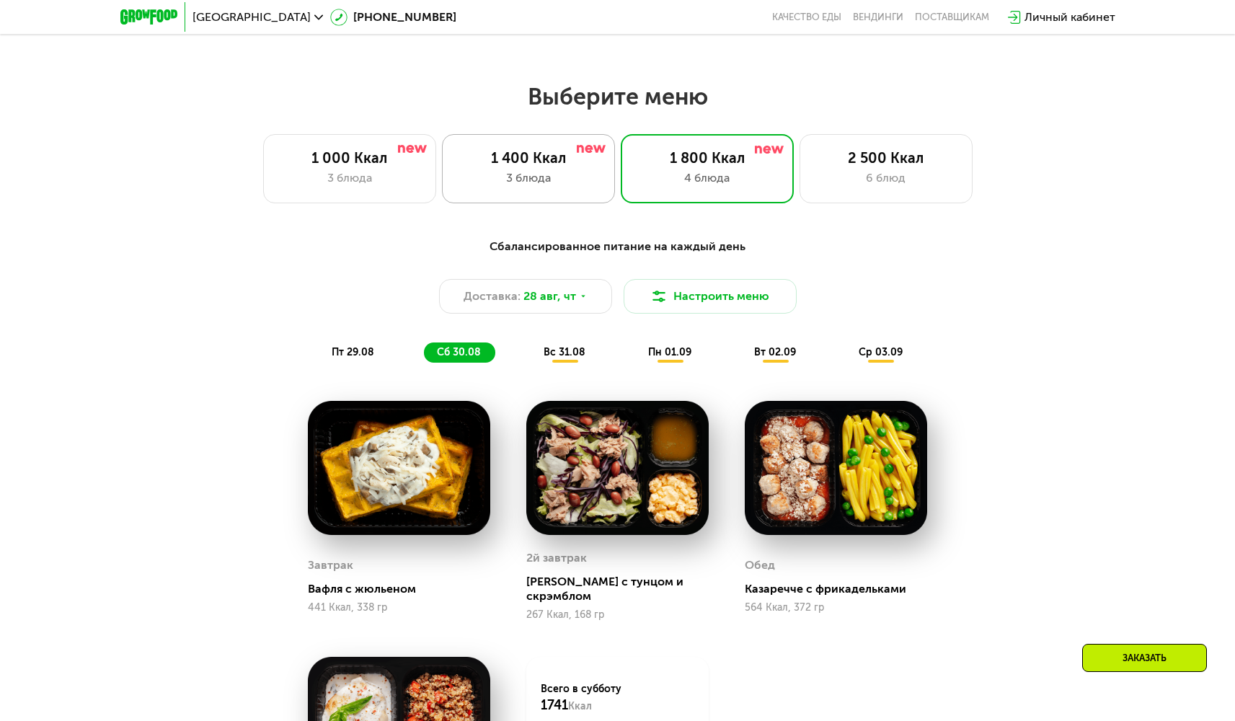
click at [534, 167] on div "1 400 Ккал" at bounding box center [528, 157] width 143 height 17
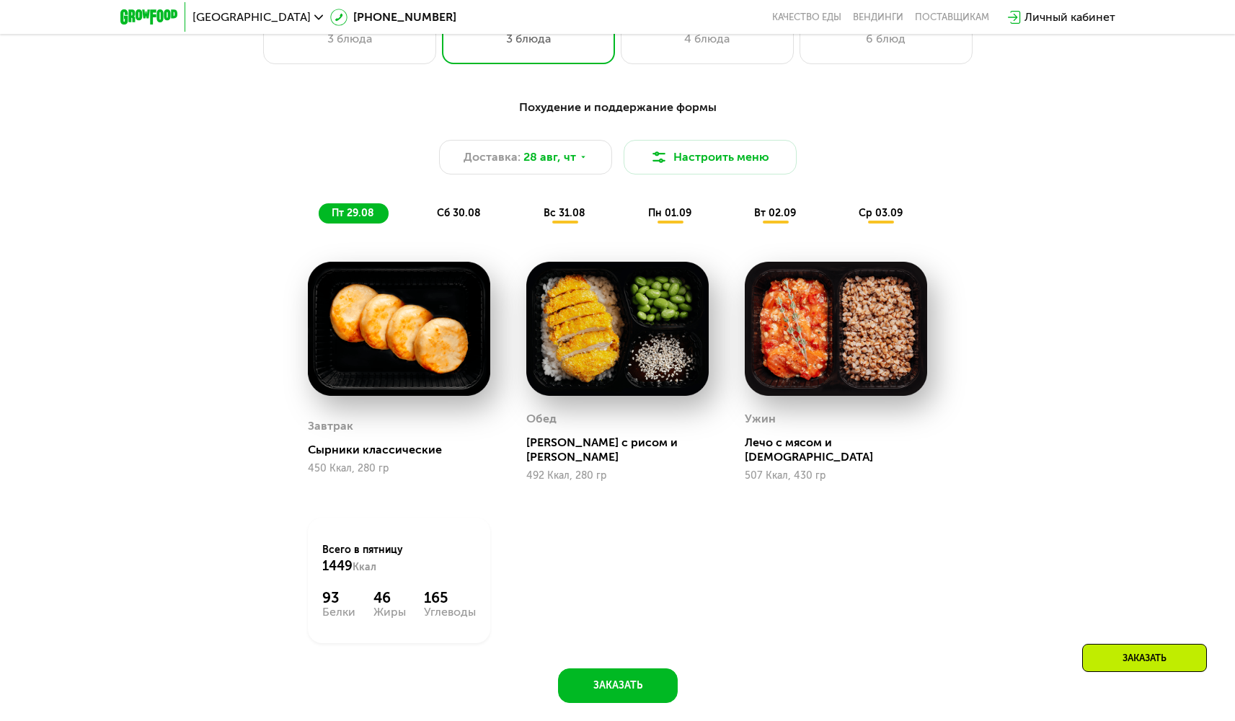
scroll to position [647, 0]
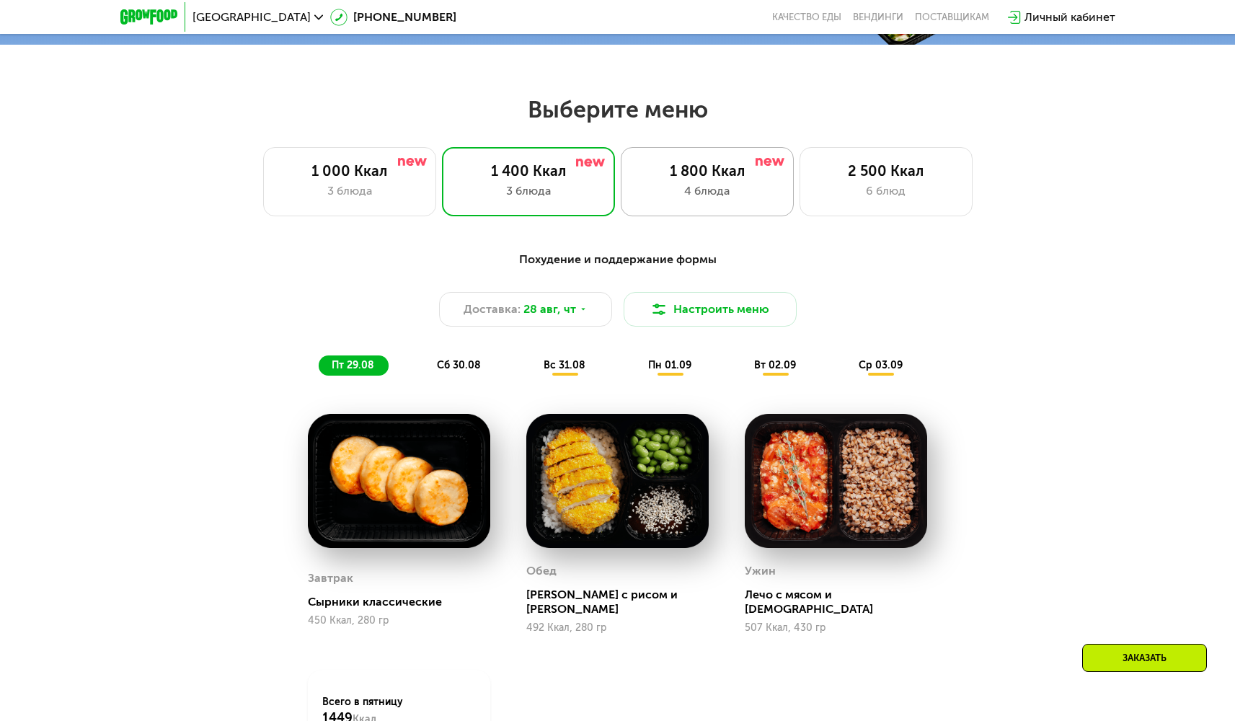
click at [685, 190] on div "4 блюда" at bounding box center [707, 190] width 143 height 17
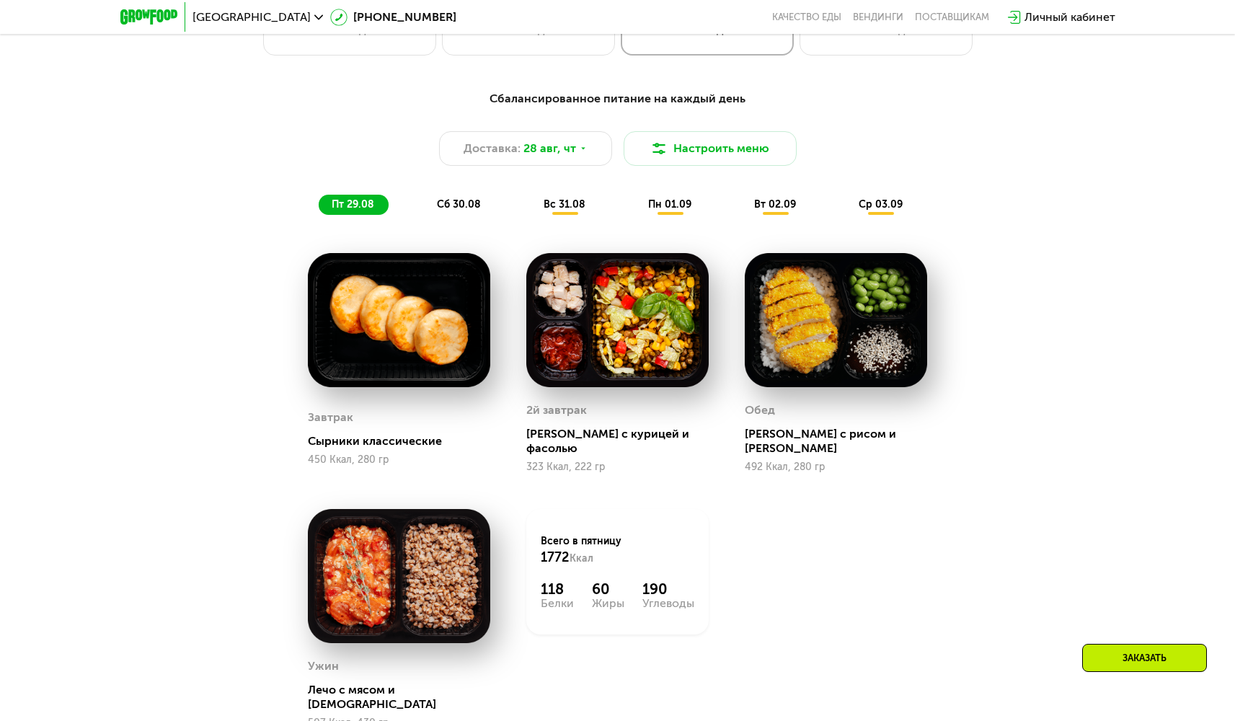
scroll to position [556, 0]
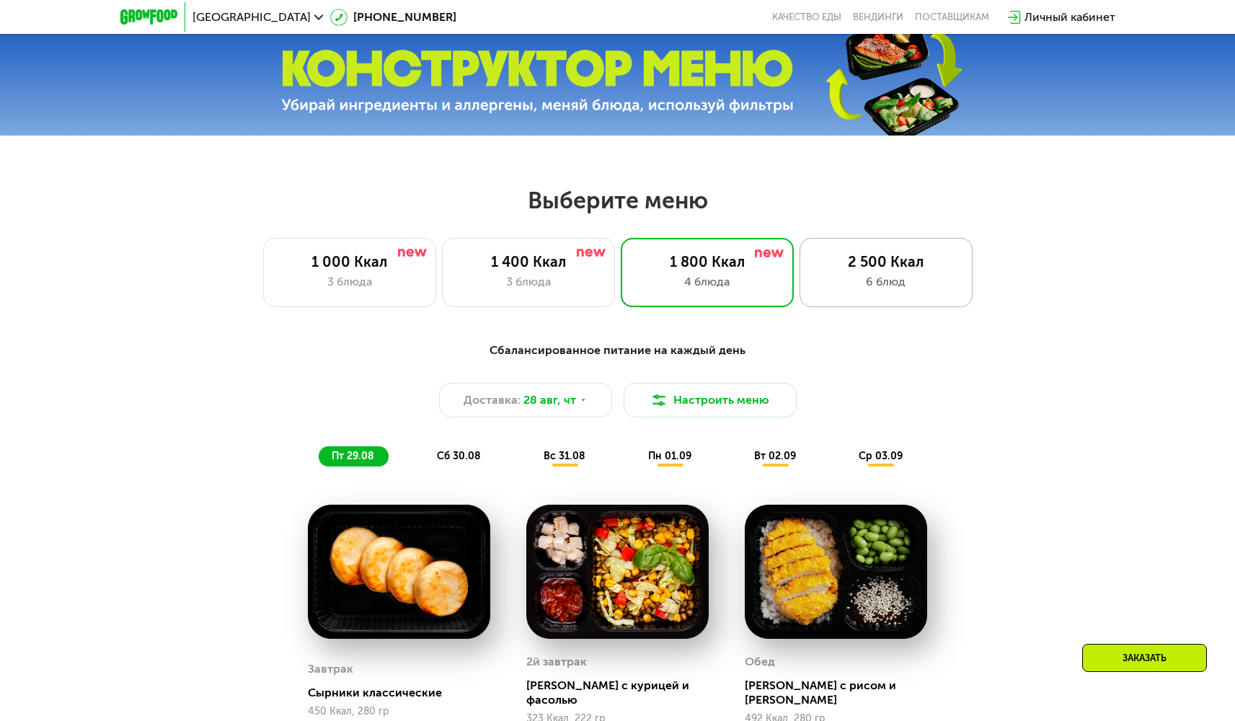
click at [847, 250] on div "2 500 Ккал 6 блюд" at bounding box center [886, 272] width 173 height 69
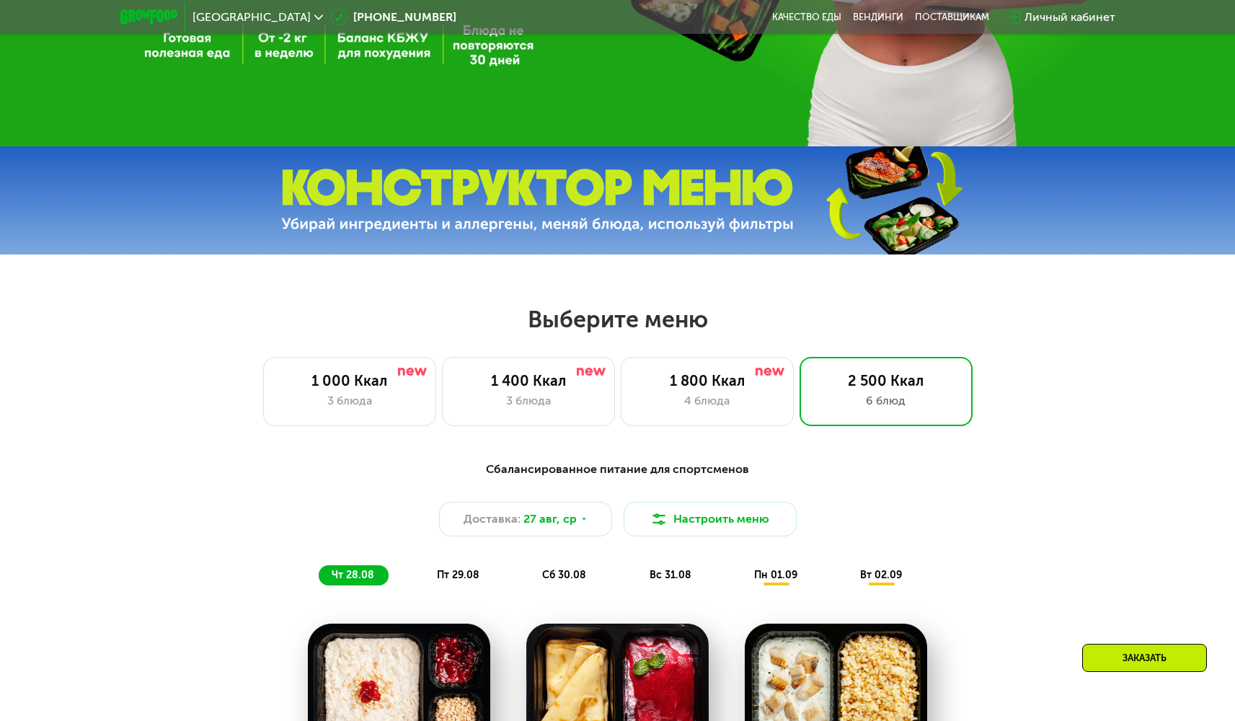
scroll to position [432, 0]
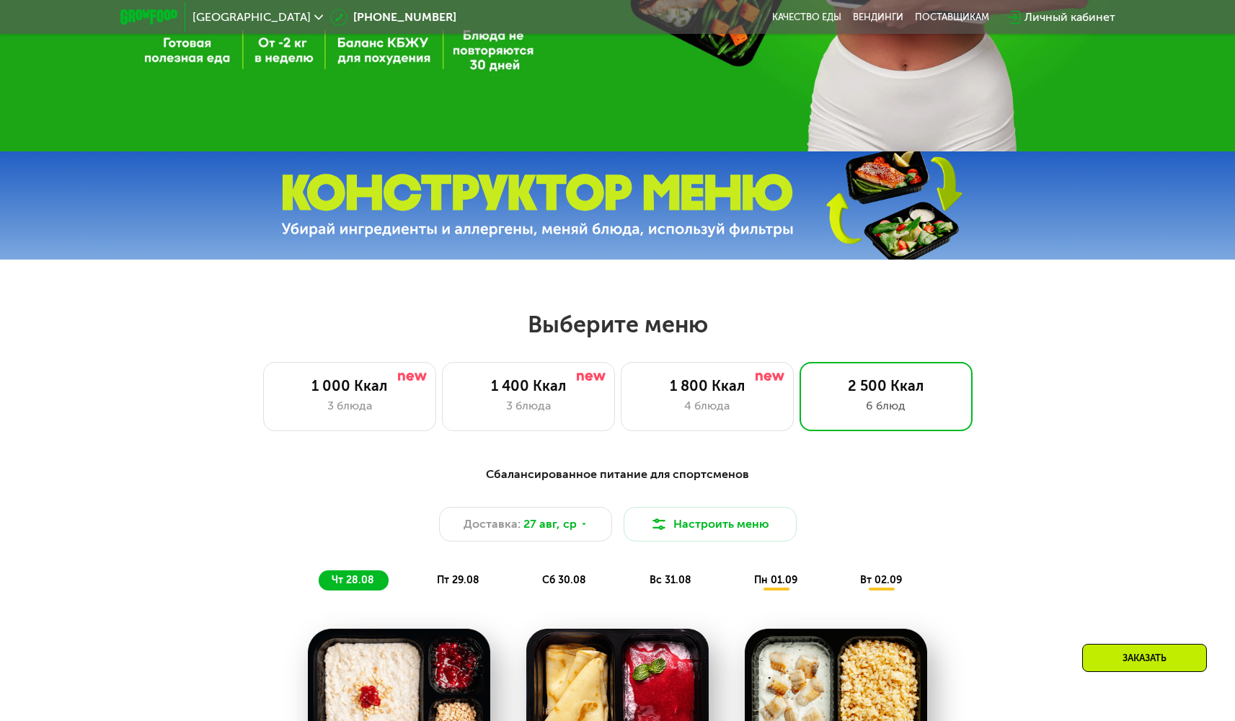
click at [469, 580] on span "пт 29.08" at bounding box center [458, 580] width 43 height 12
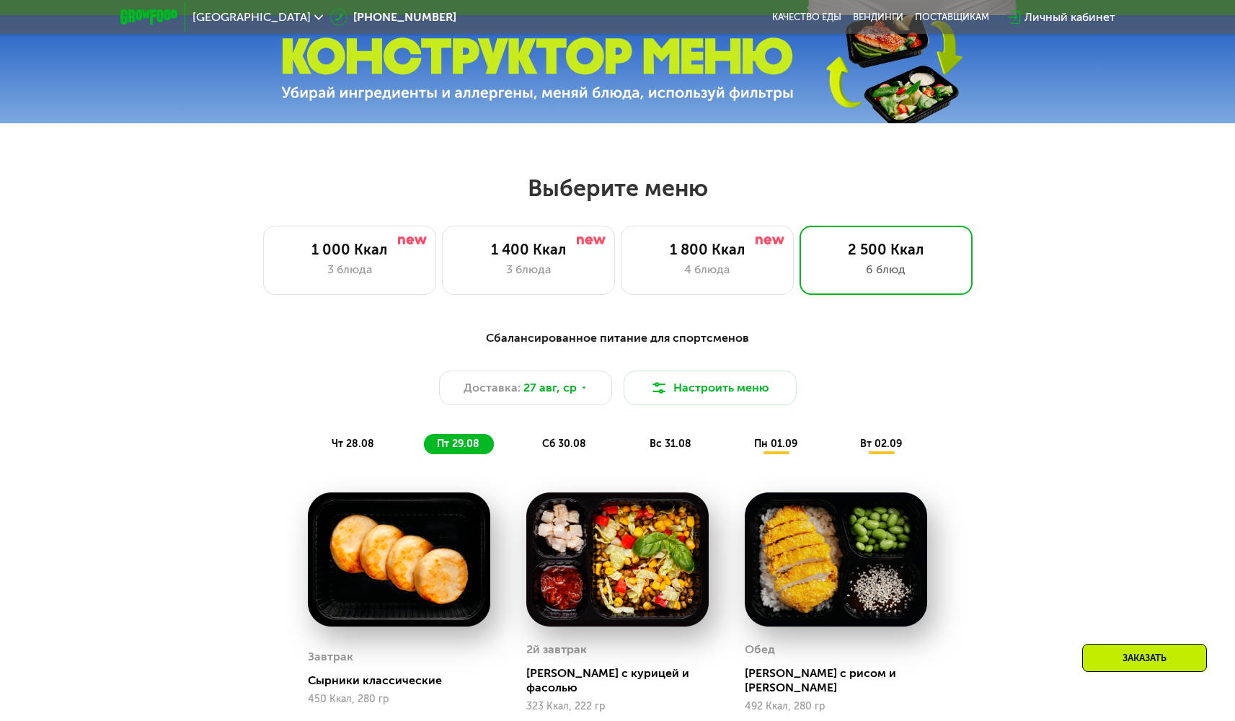
scroll to position [727, 0]
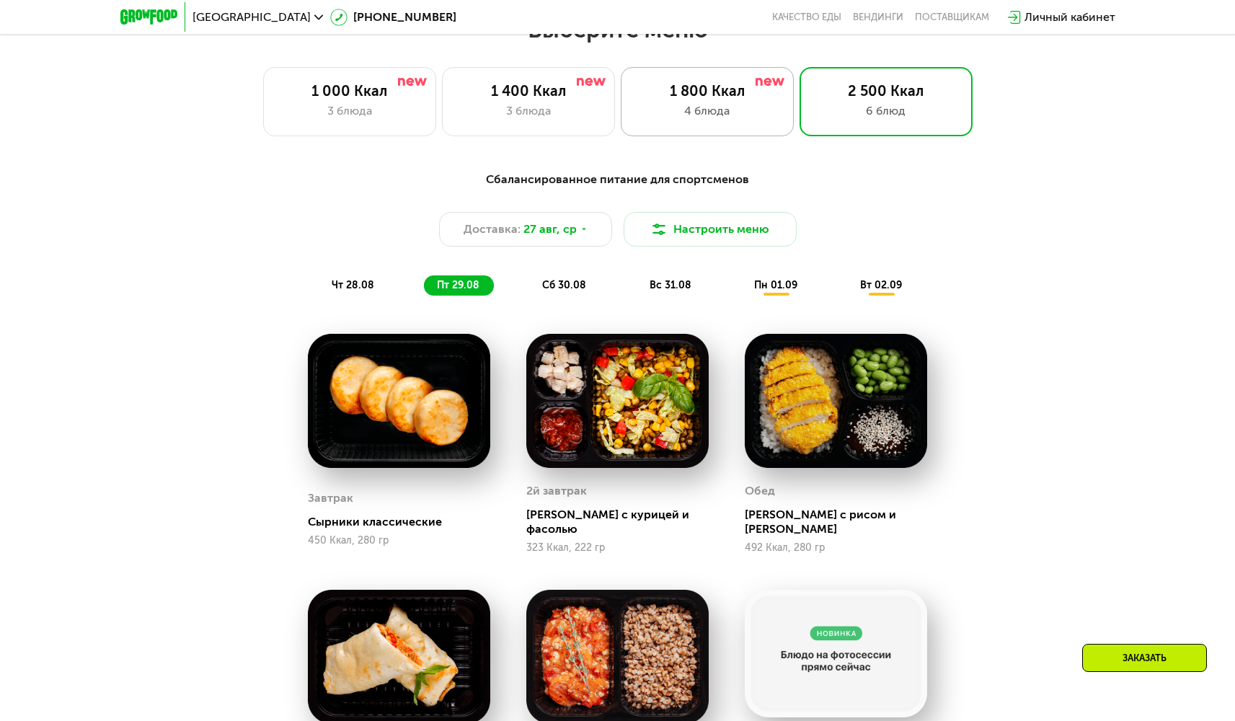
click at [720, 120] on div "4 блюда" at bounding box center [707, 110] width 143 height 17
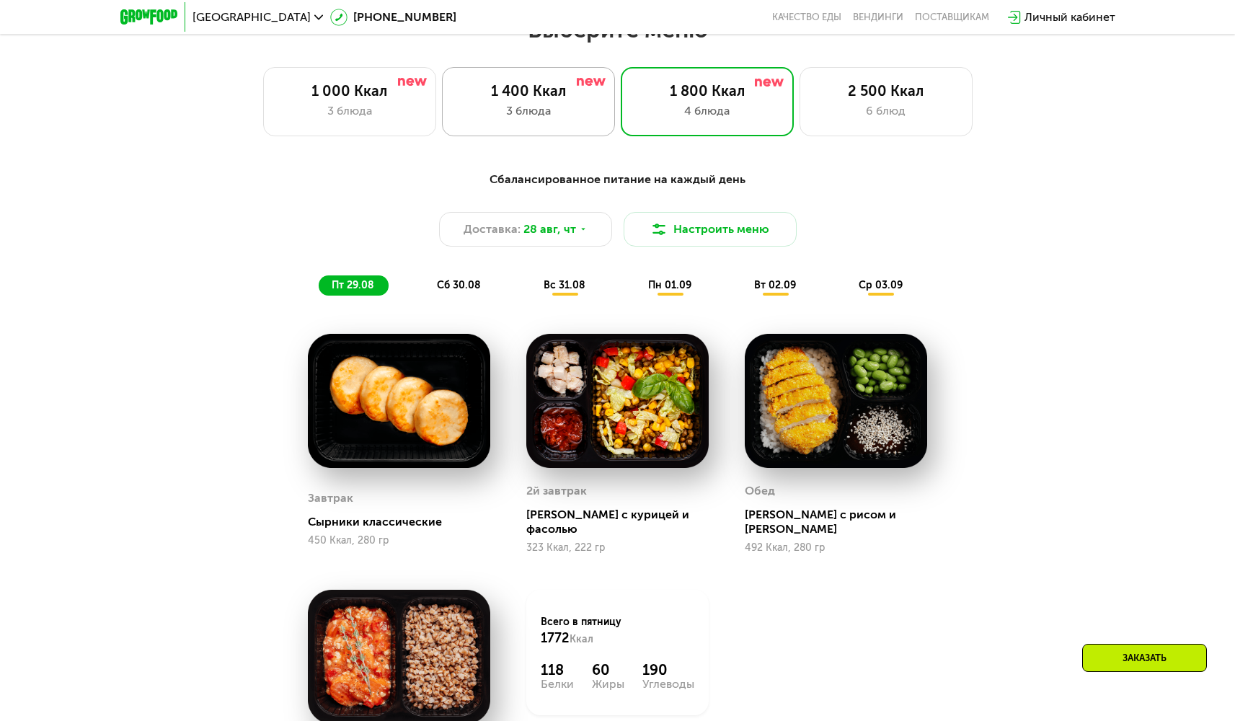
click at [573, 120] on div "3 блюда" at bounding box center [528, 110] width 143 height 17
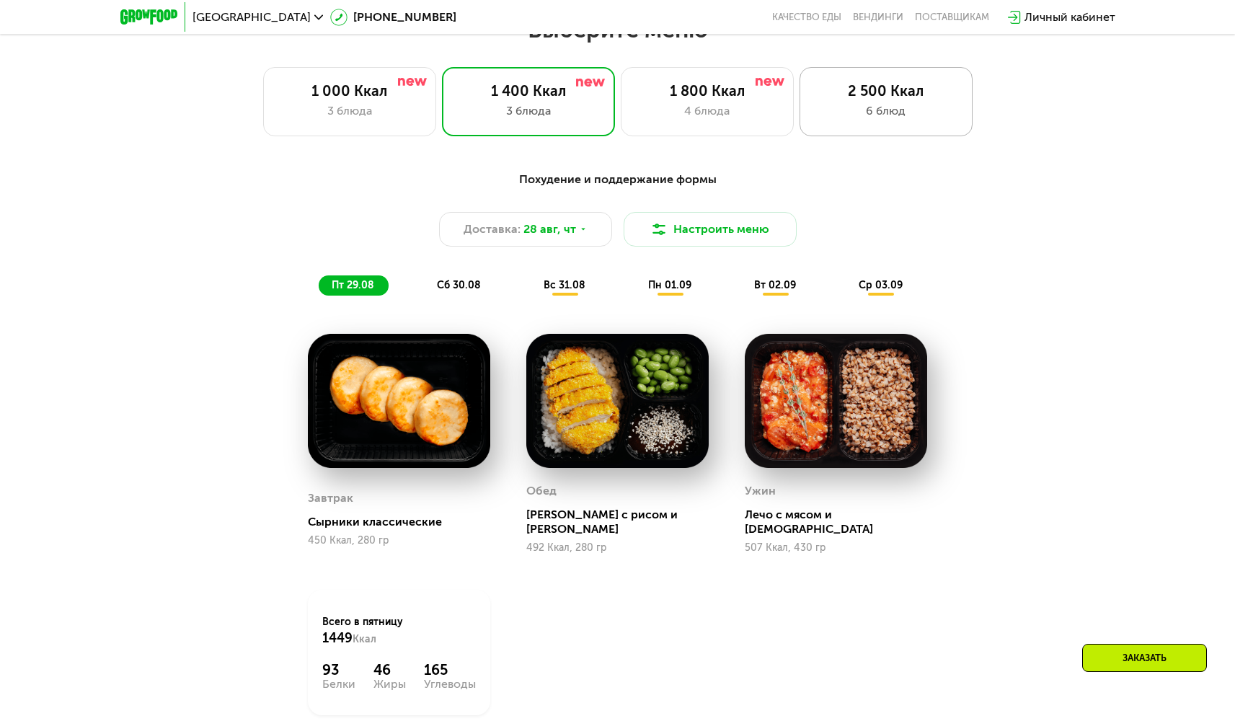
click at [859, 100] on div "2 500 Ккал" at bounding box center [886, 90] width 143 height 17
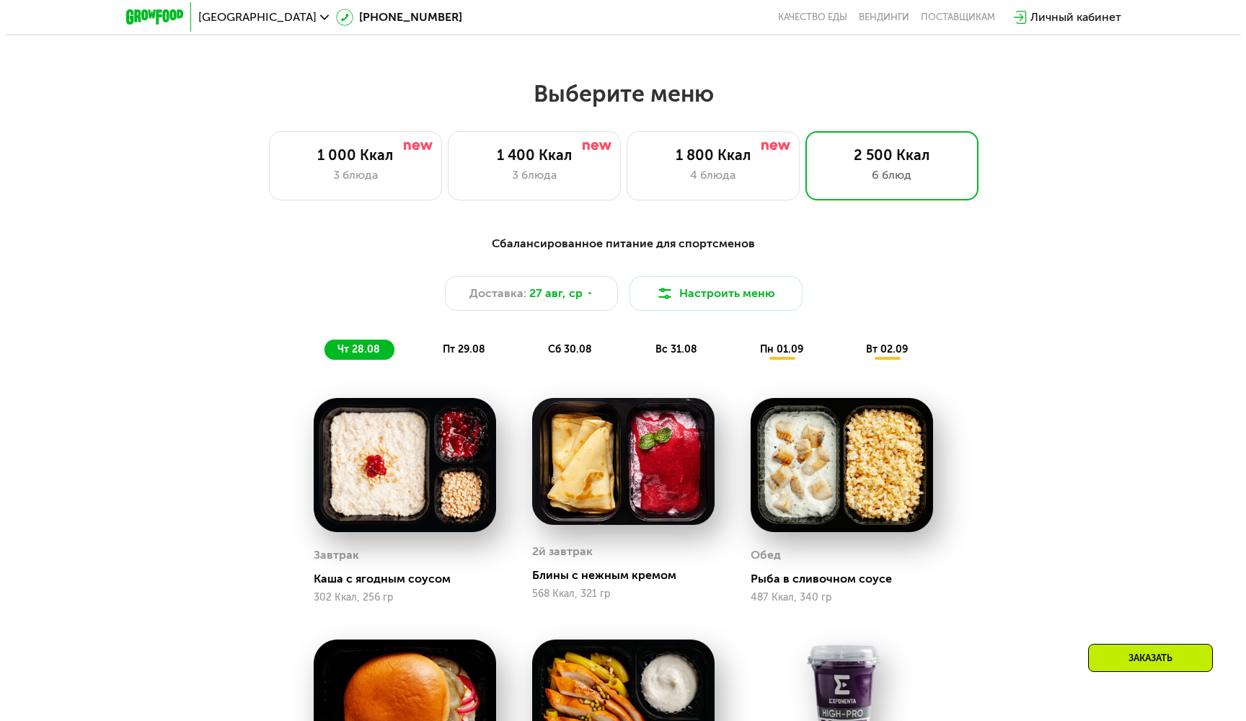
scroll to position [655, 0]
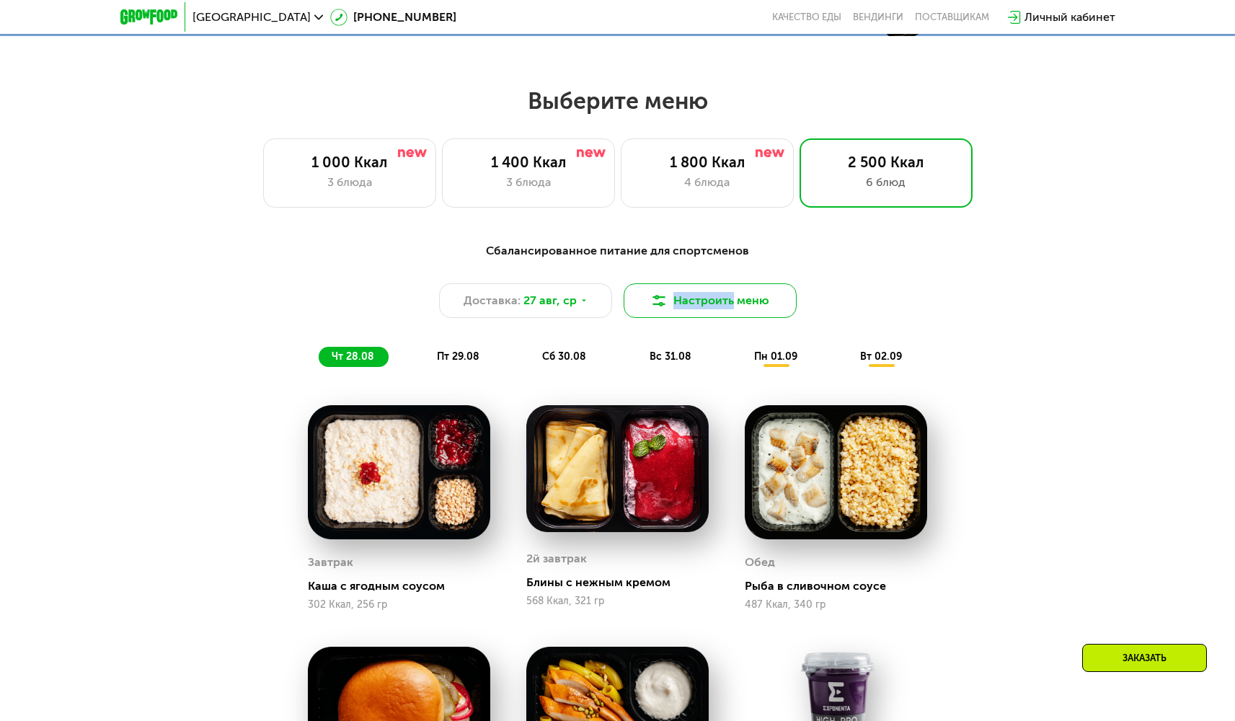
click at [668, 296] on button "Настроить меню" at bounding box center [710, 300] width 173 height 35
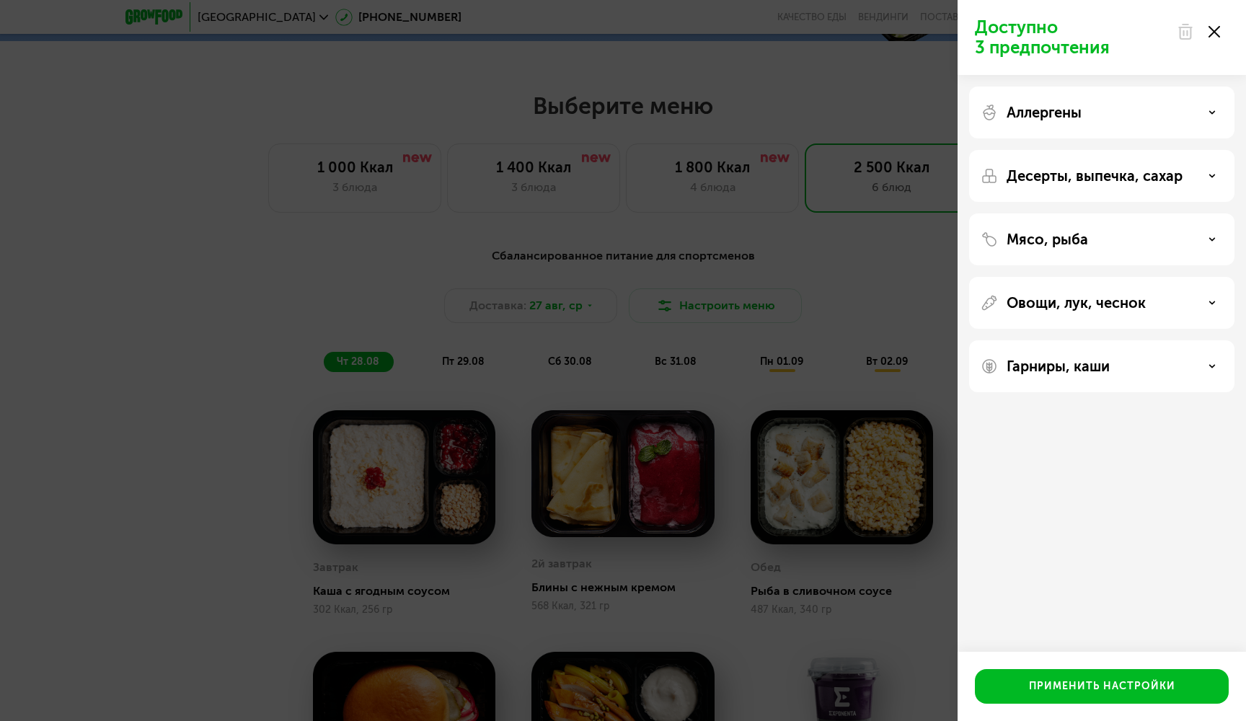
click at [1048, 150] on div "Аллергены" at bounding box center [1101, 176] width 265 height 52
click at [1204, 115] on div "Аллергены" at bounding box center [1102, 112] width 242 height 17
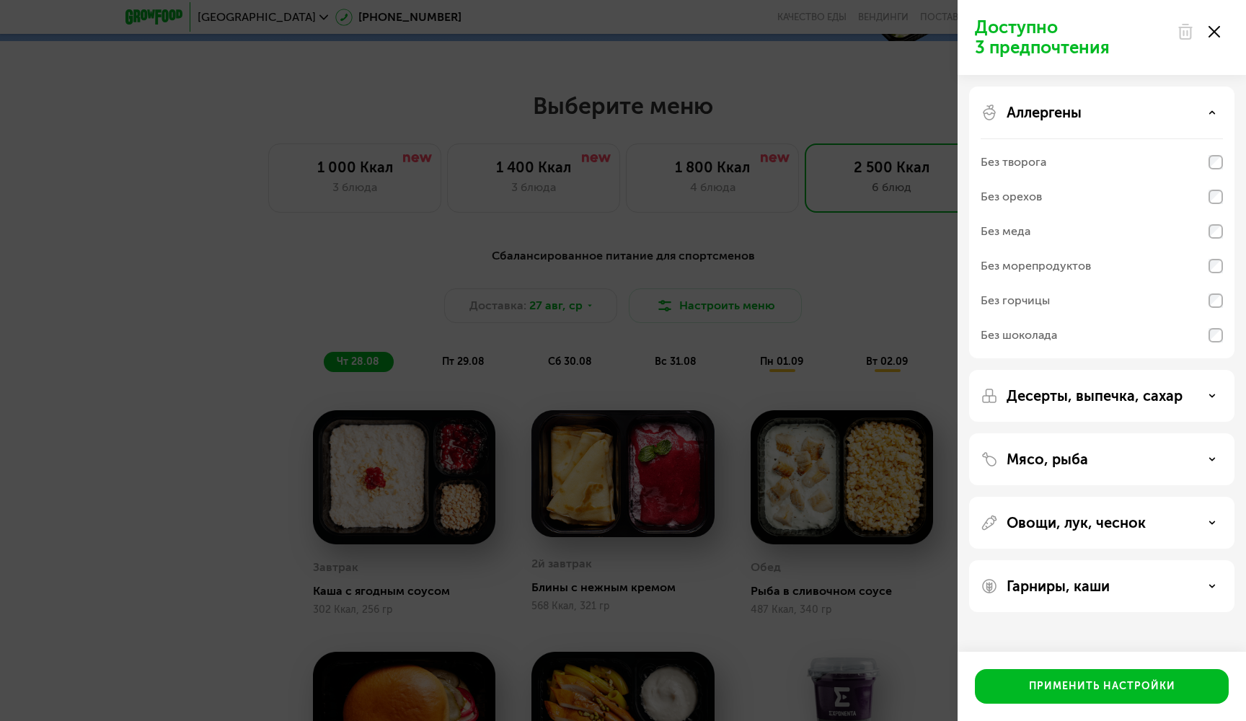
click at [1209, 113] on icon at bounding box center [1212, 112] width 7 height 7
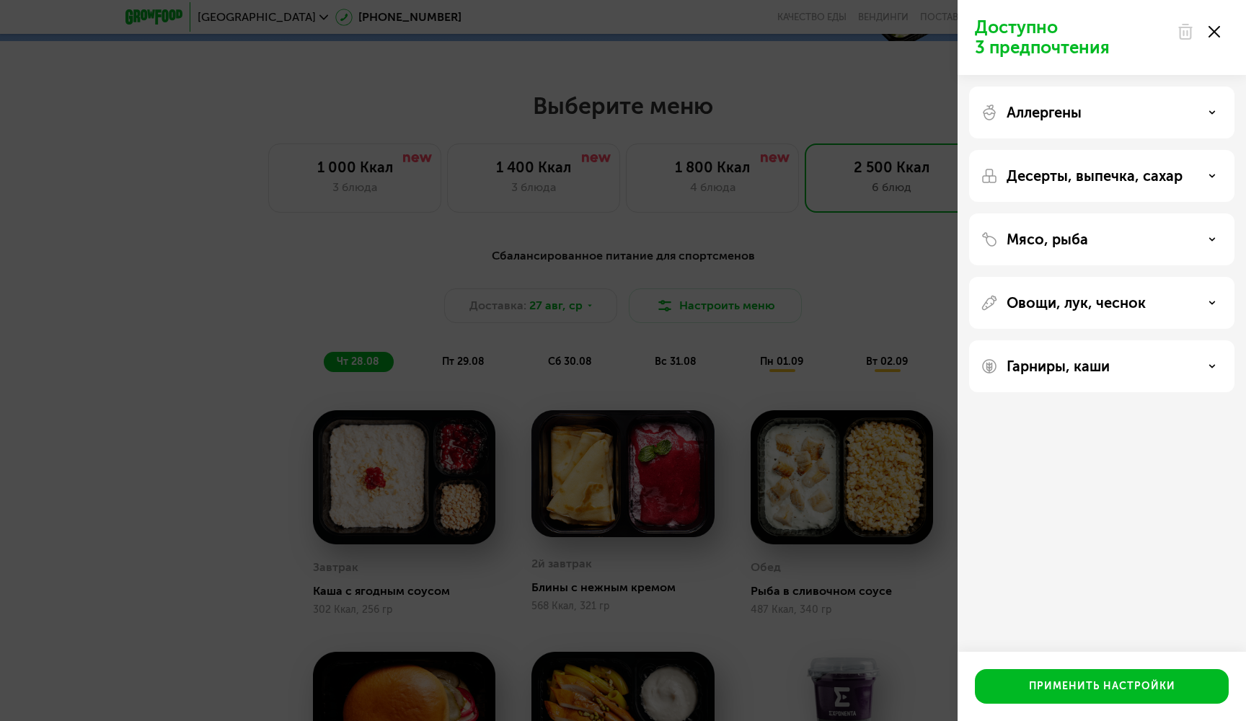
click at [1213, 242] on icon at bounding box center [1212, 239] width 7 height 7
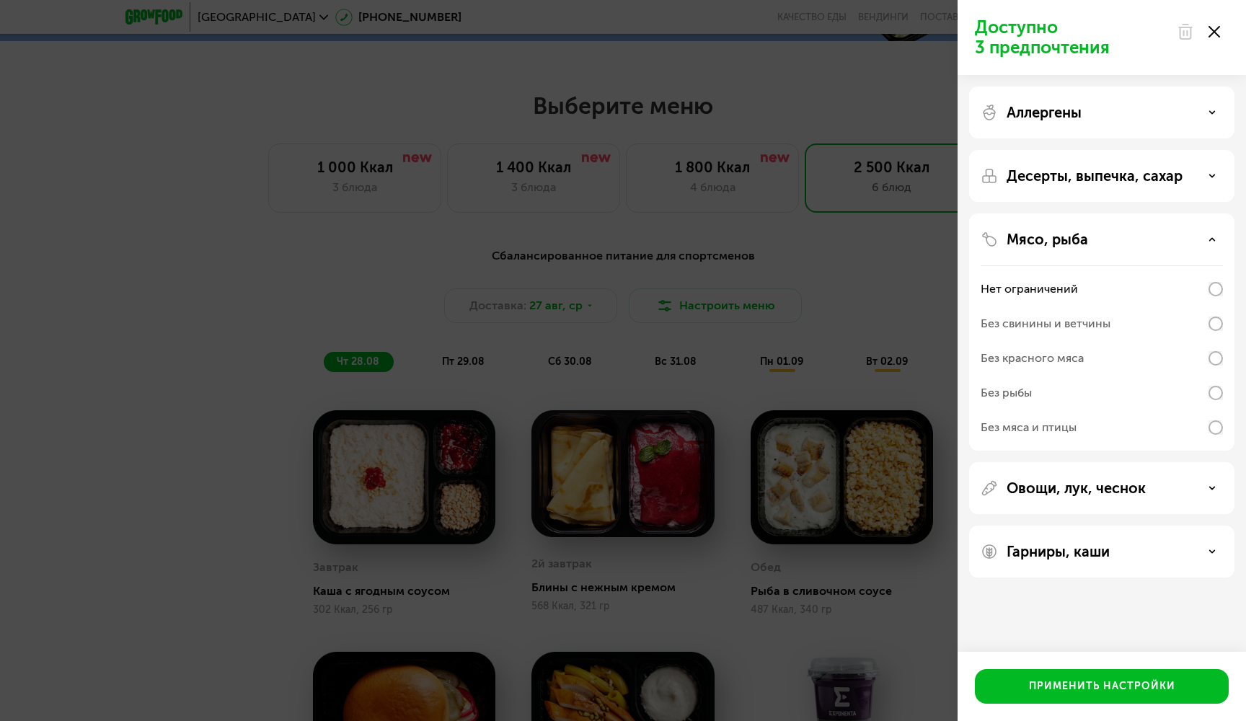
click at [1180, 341] on div "Без свинины и ветчины" at bounding box center [1102, 358] width 242 height 35
click at [1082, 538] on div "Гарниры, каши" at bounding box center [1101, 552] width 265 height 52
click at [1080, 547] on p "Гарниры, каши" at bounding box center [1058, 551] width 103 height 17
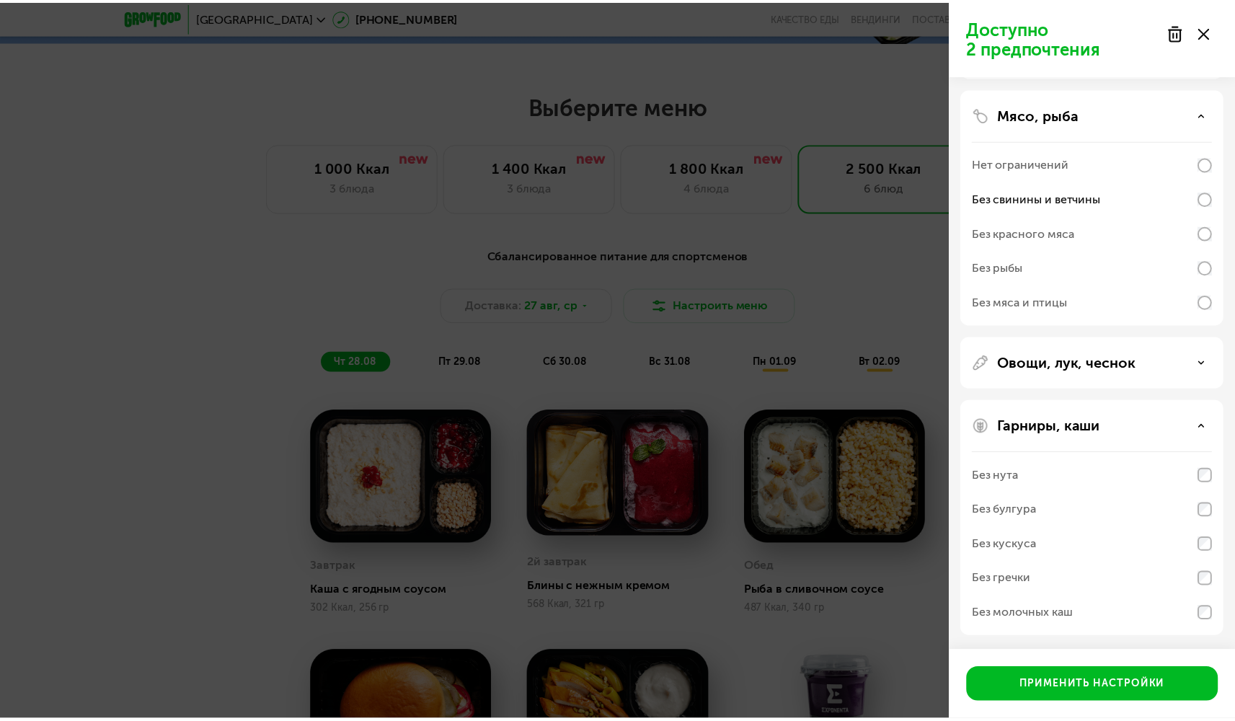
scroll to position [125, 0]
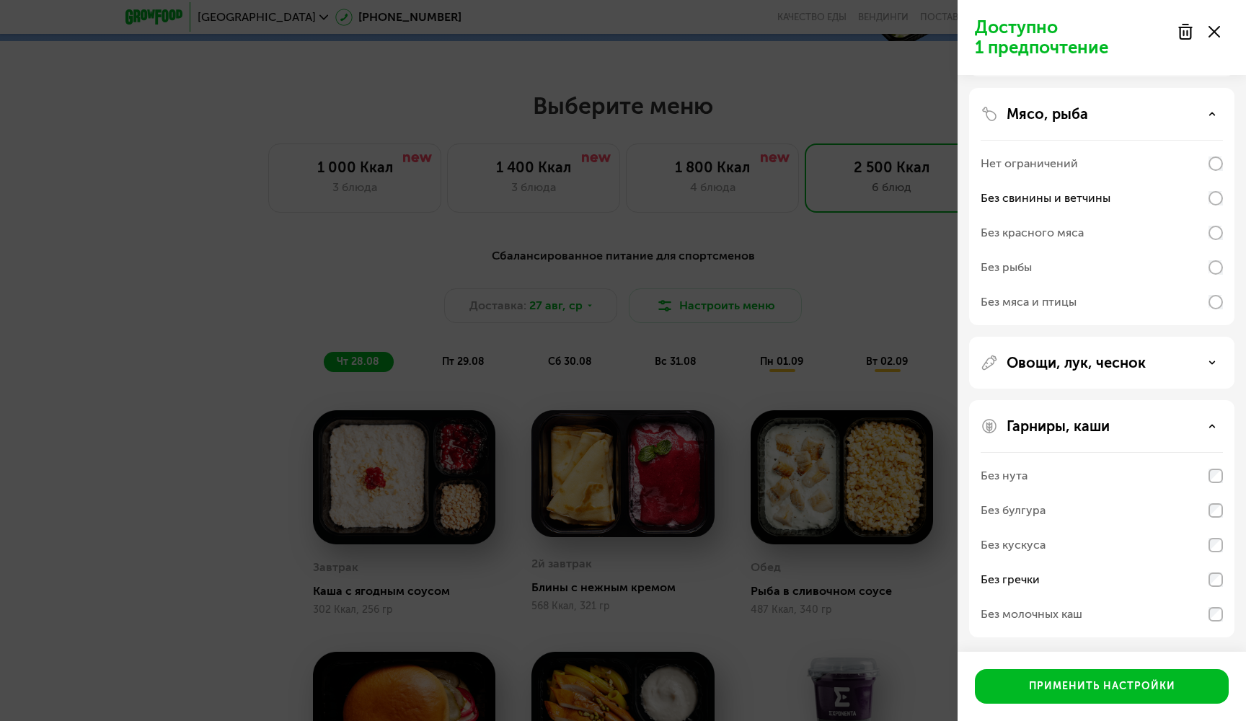
click at [1118, 711] on div "Применить настройки" at bounding box center [1102, 686] width 288 height 69
click at [1119, 691] on div "Применить настройки" at bounding box center [1102, 686] width 146 height 14
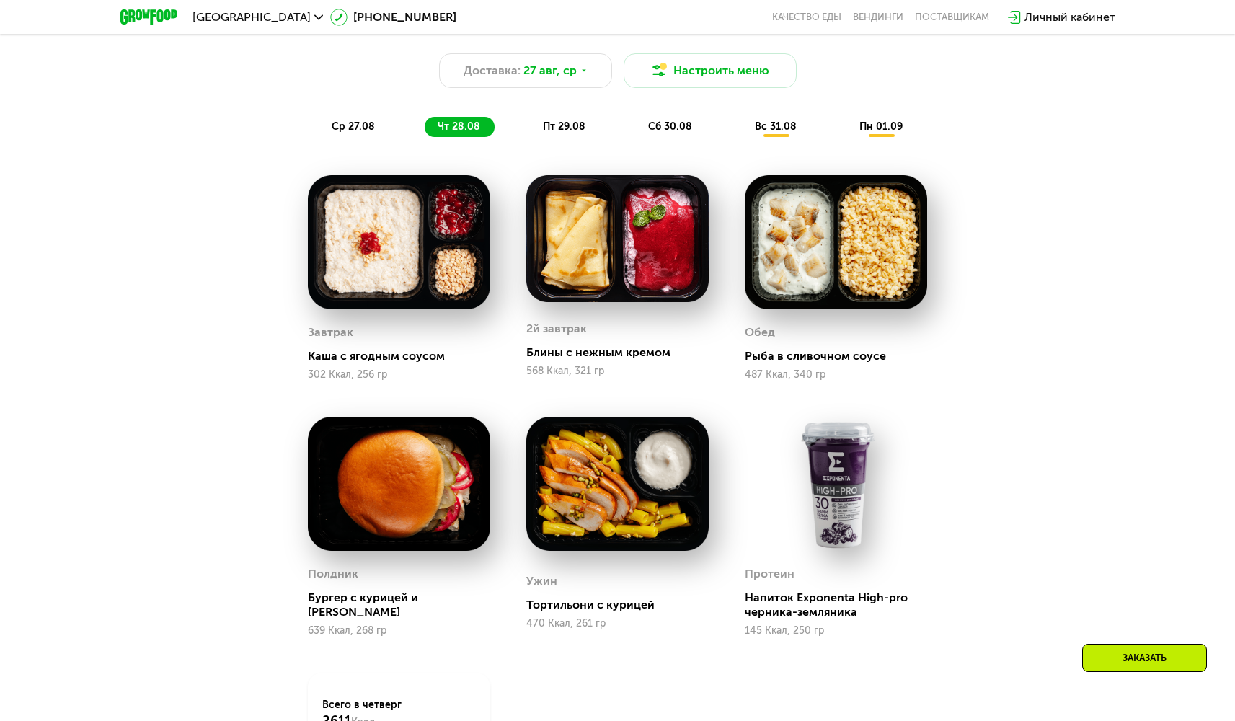
scroll to position [845, 0]
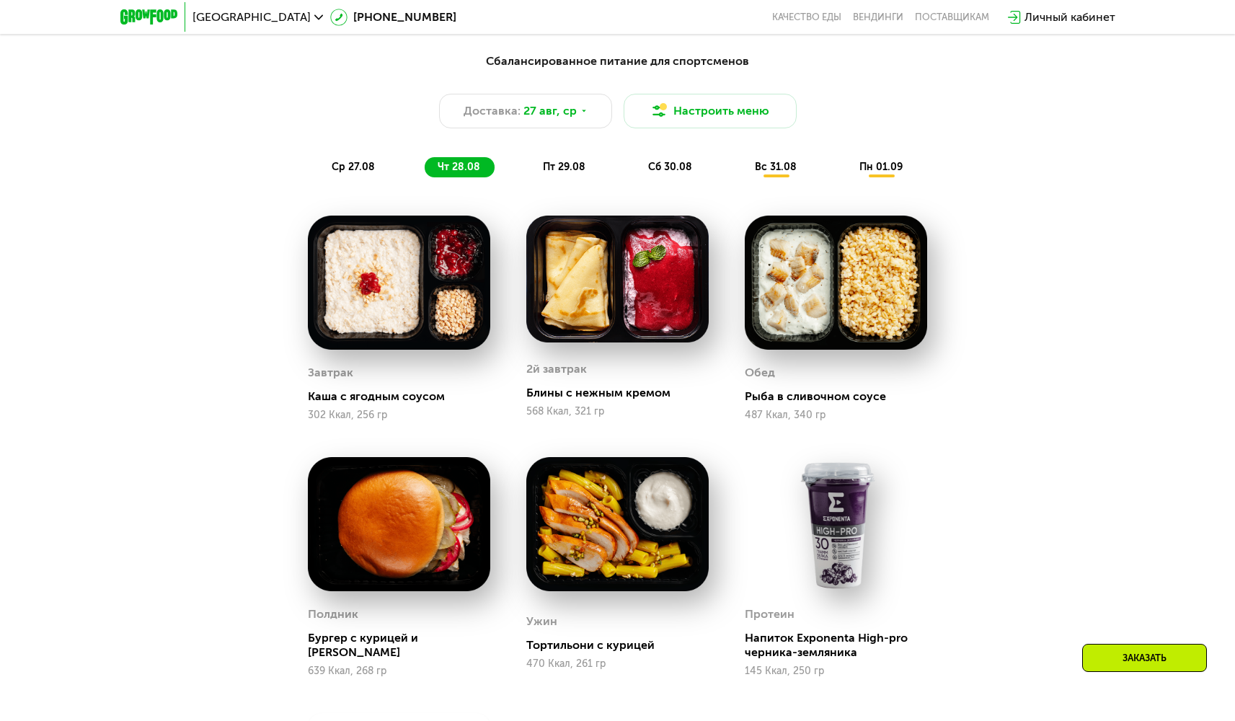
click at [350, 172] on span "ср 27.08" at bounding box center [353, 167] width 43 height 12
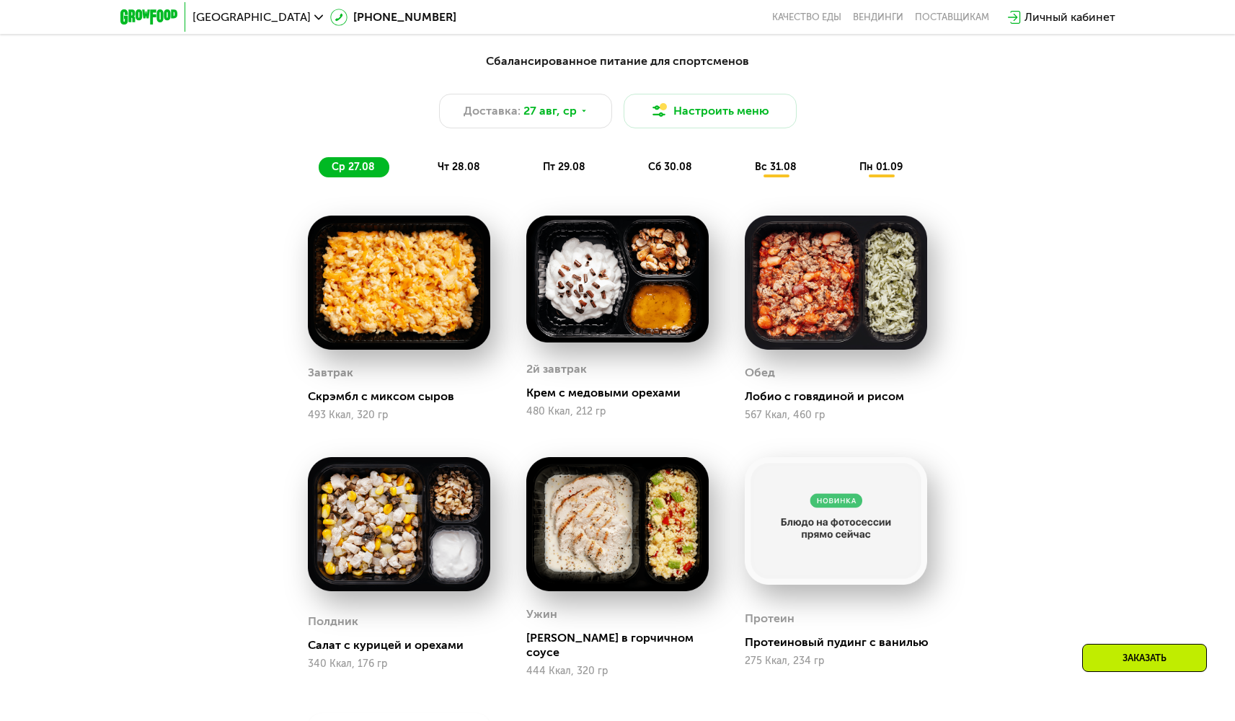
click at [464, 173] on span "чт 28.08" at bounding box center [459, 167] width 43 height 12
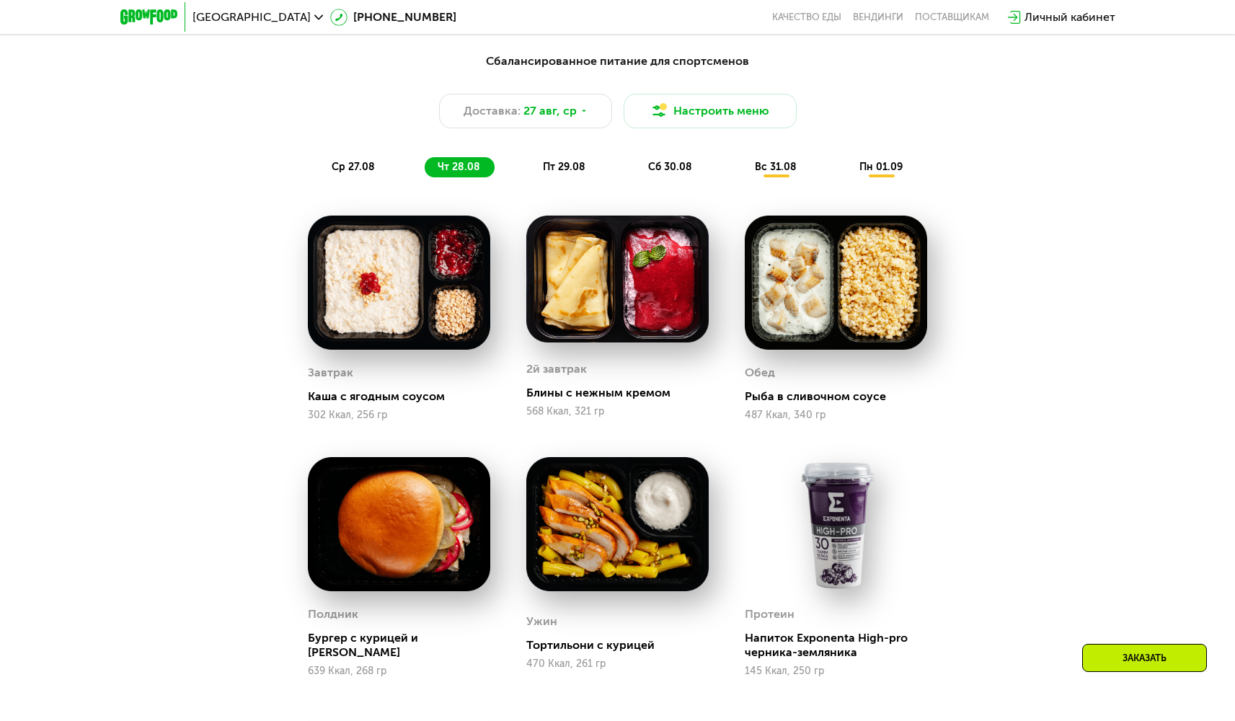
click at [356, 164] on span "ср 27.08" at bounding box center [353, 167] width 43 height 12
